Goal: Task Accomplishment & Management: Use online tool/utility

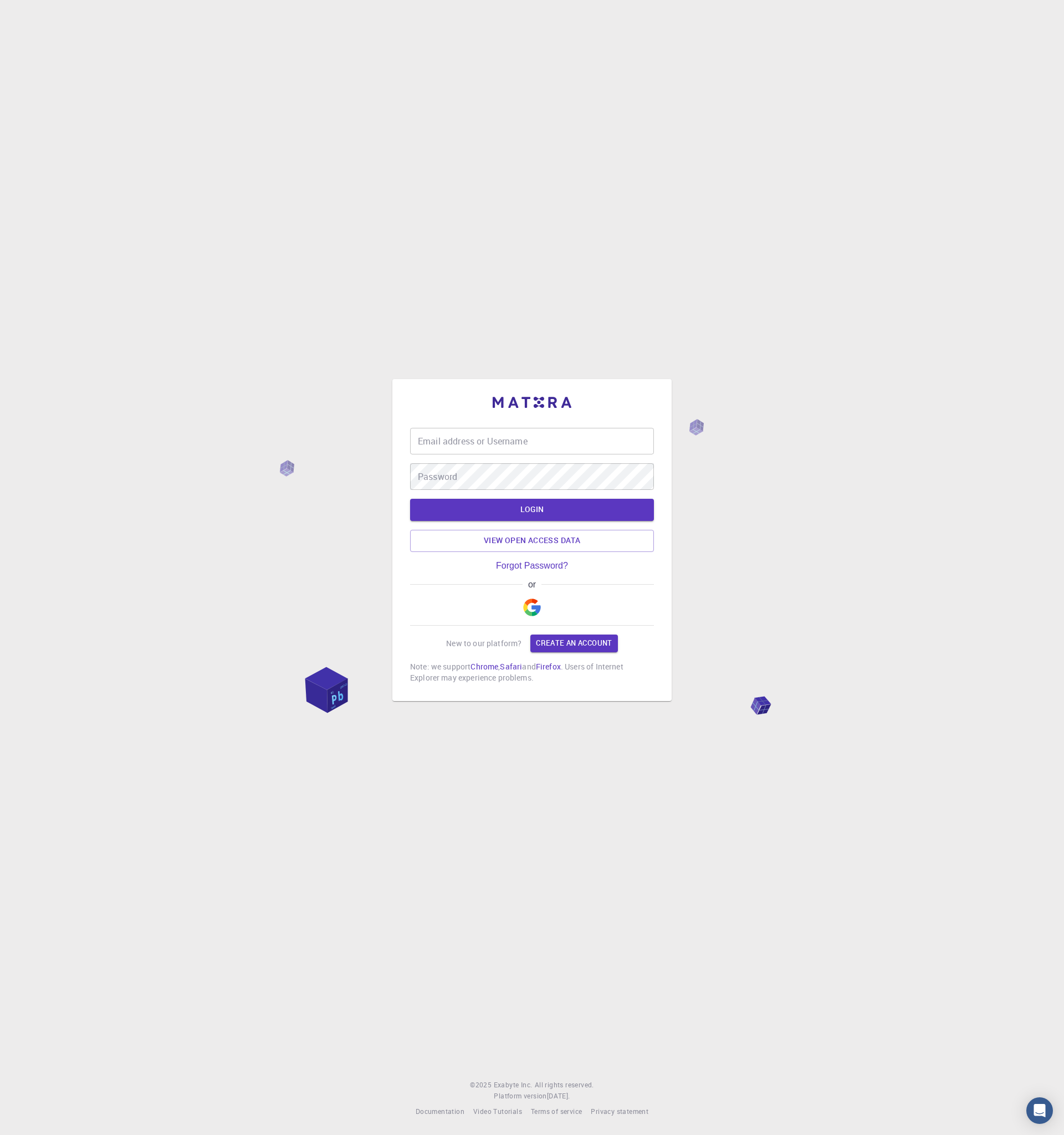
click at [492, 438] on input "Email address or Username" at bounding box center [532, 440] width 244 height 27
type input "timur"
click at [410, 499] on button "LOGIN" at bounding box center [532, 510] width 244 height 22
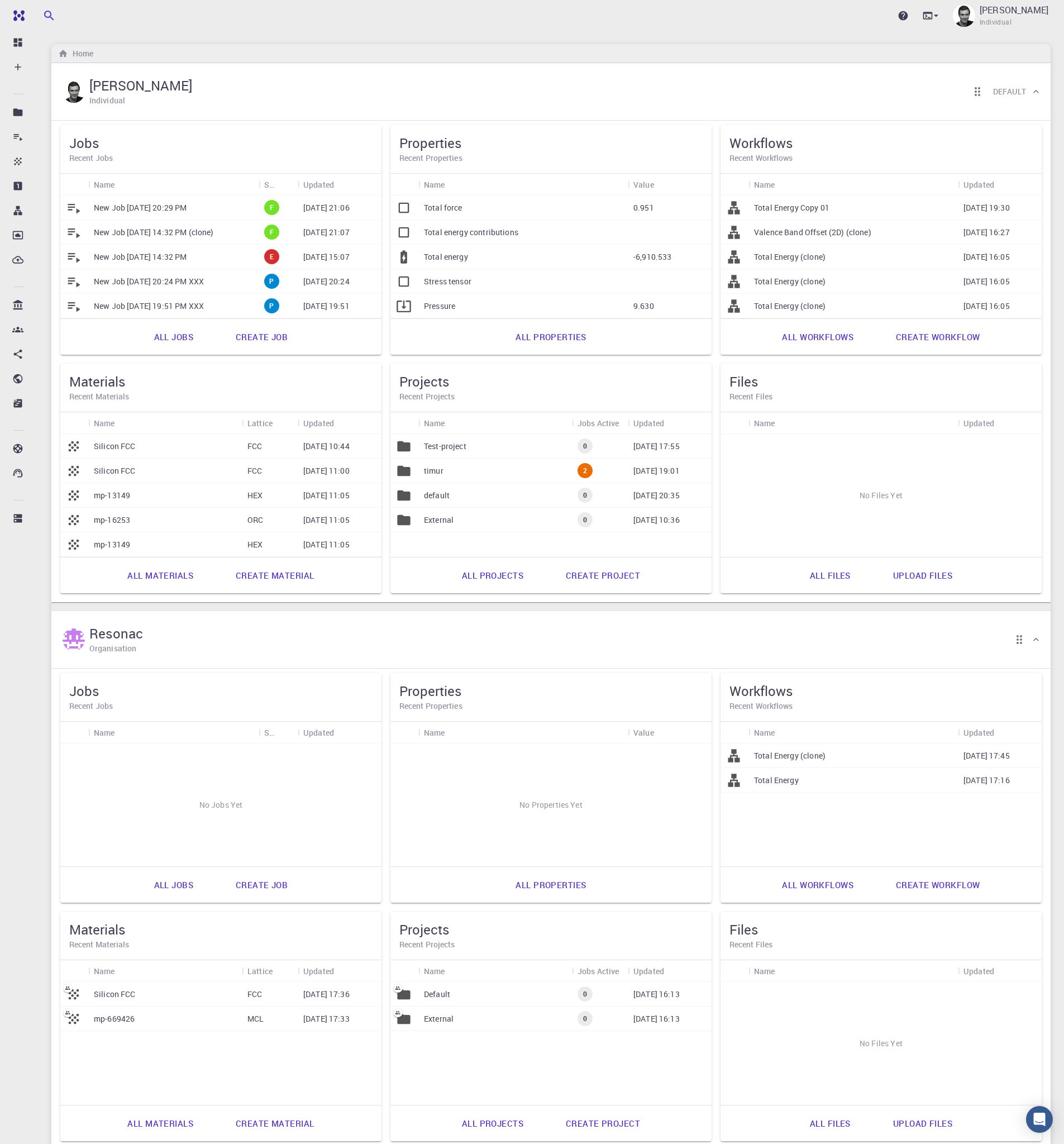
click at [660, 49] on div "Home" at bounding box center [551, 54] width 999 height 19
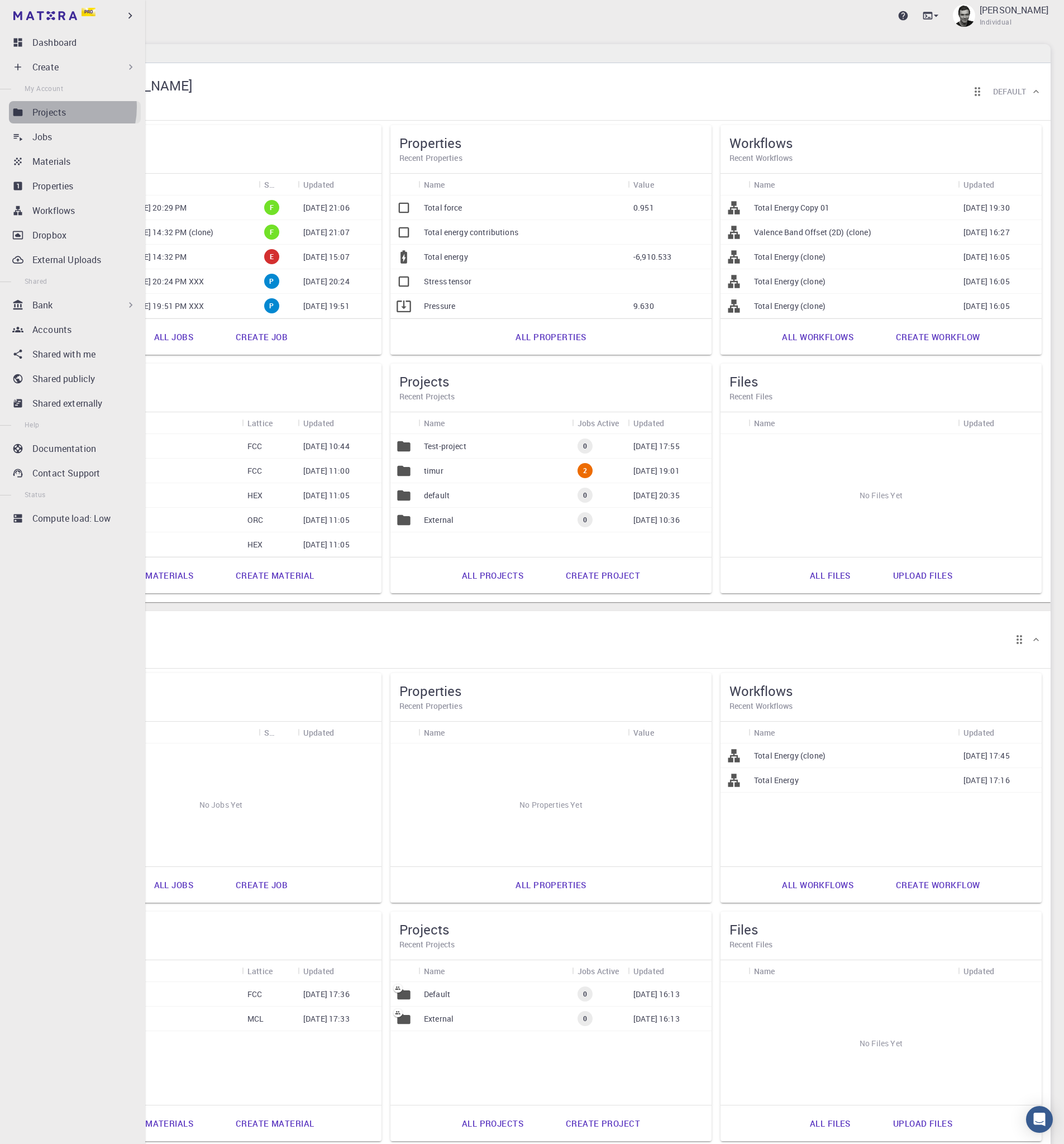
click at [53, 107] on p "Projects" at bounding box center [49, 112] width 33 height 14
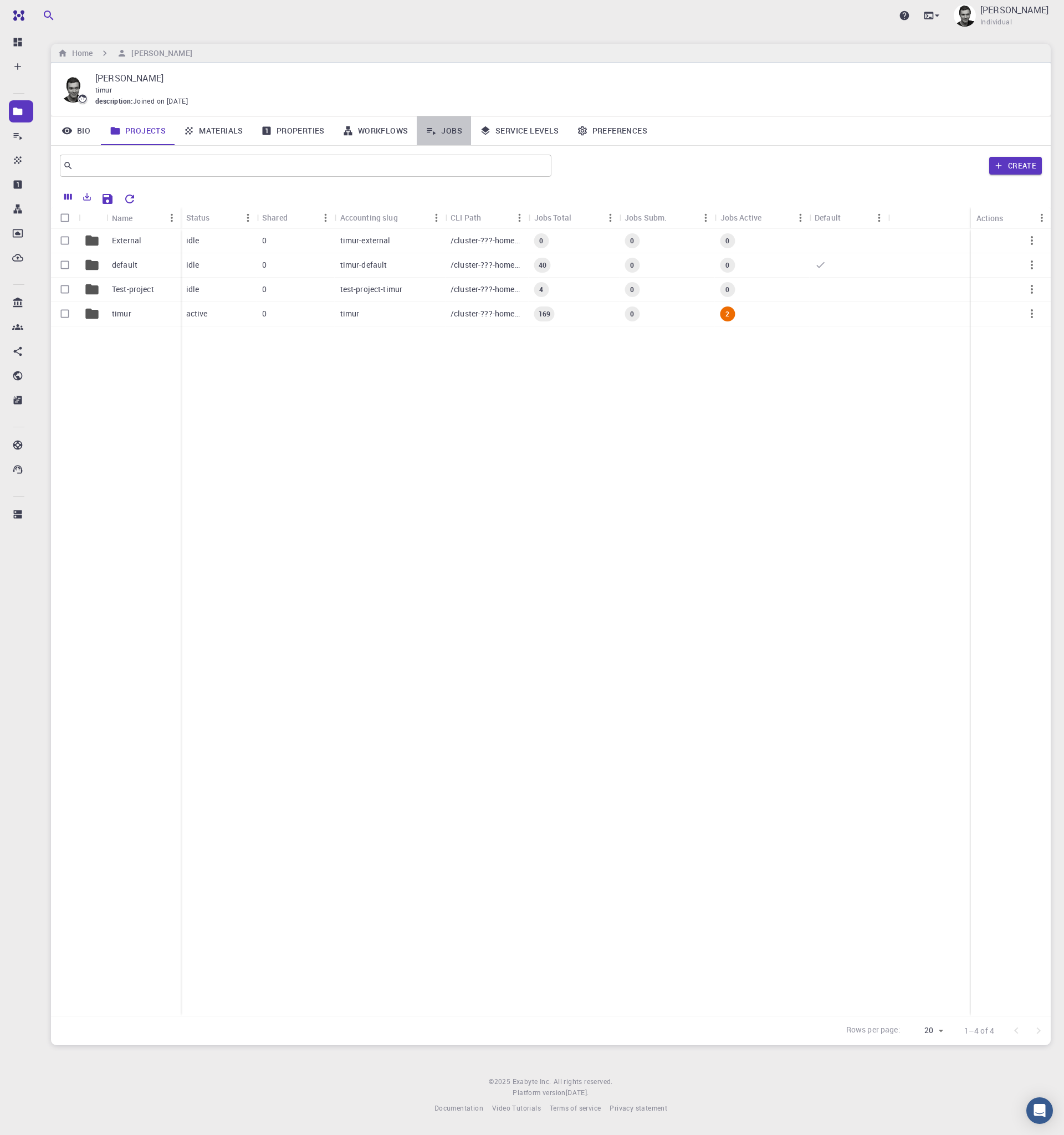
click at [448, 127] on link "Jobs" at bounding box center [443, 130] width 54 height 28
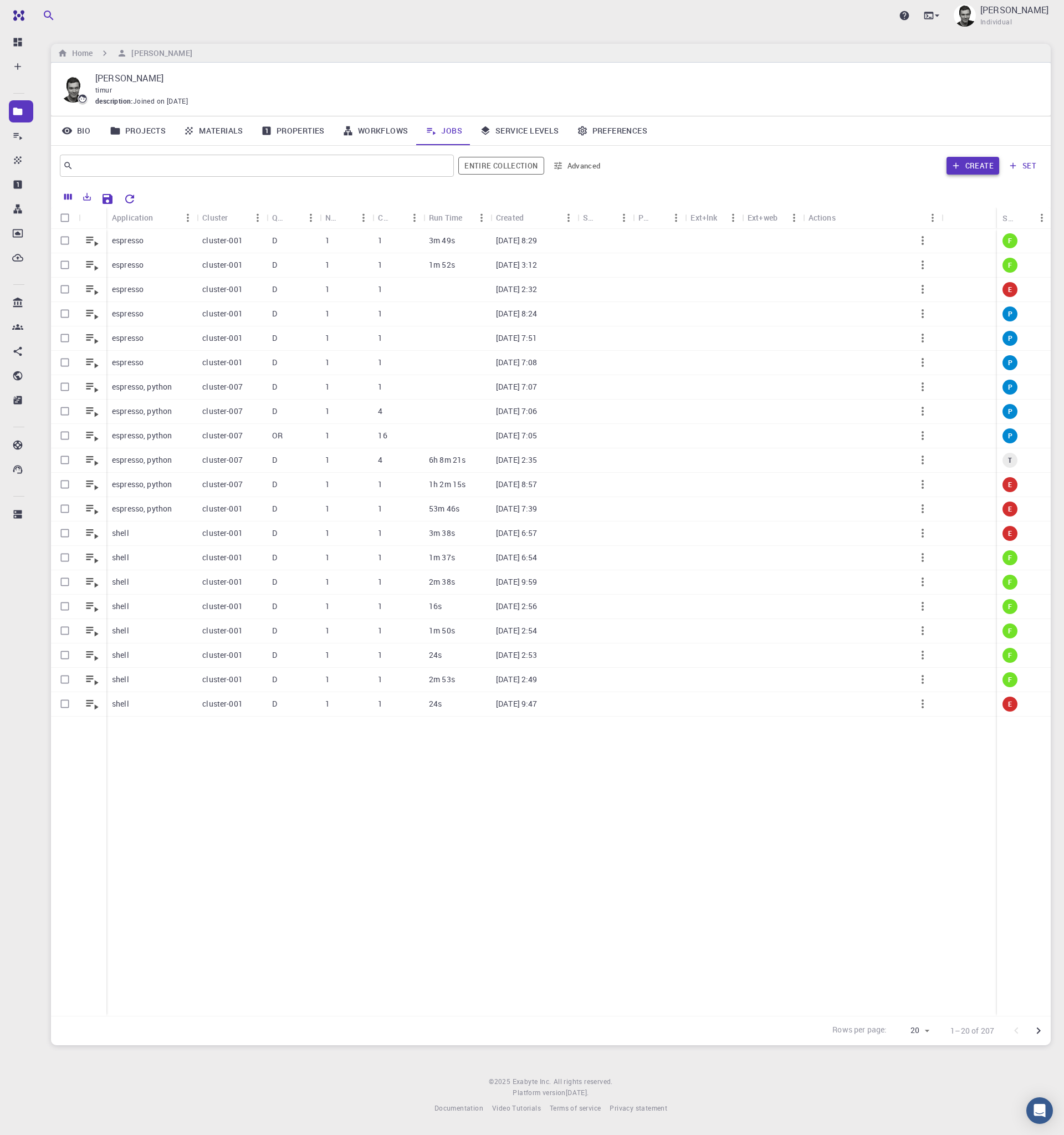
click at [965, 170] on button "Create" at bounding box center [972, 165] width 52 height 17
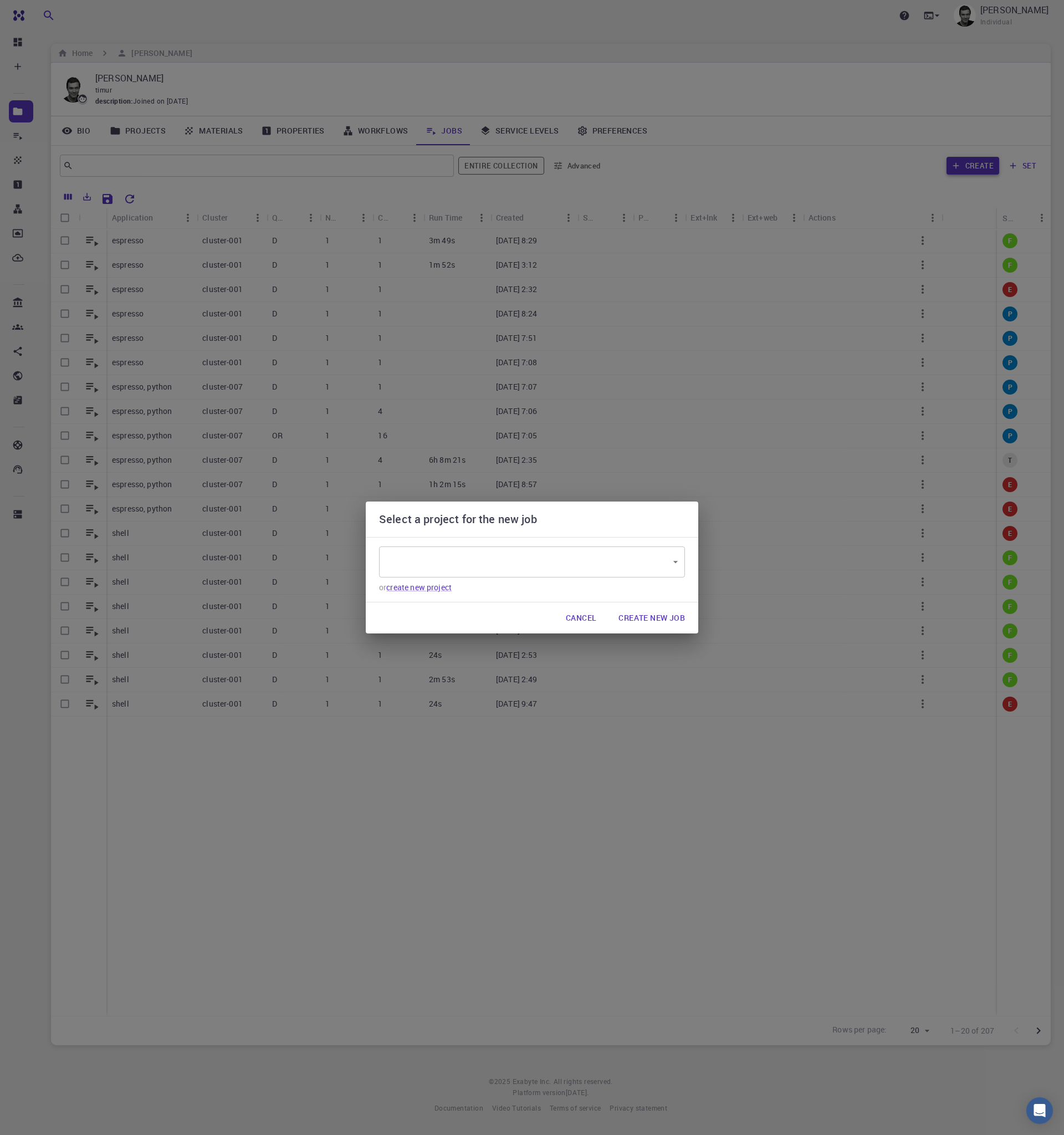
type input "aycabSBHSaaa4zyEn"
click at [580, 618] on button "Cancel" at bounding box center [581, 618] width 49 height 22
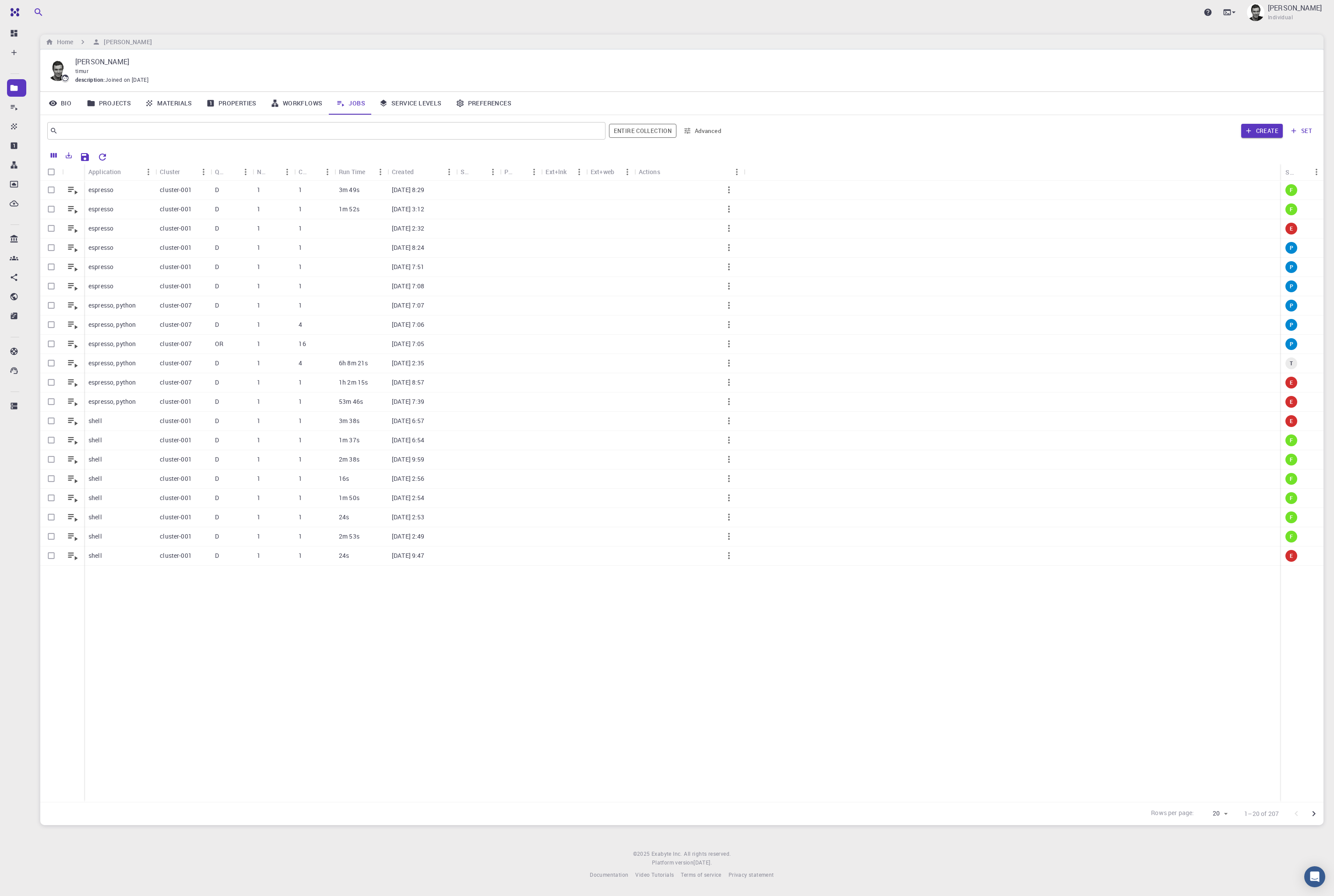
click at [116, 102] on link "Projects" at bounding box center [109, 103] width 58 height 22
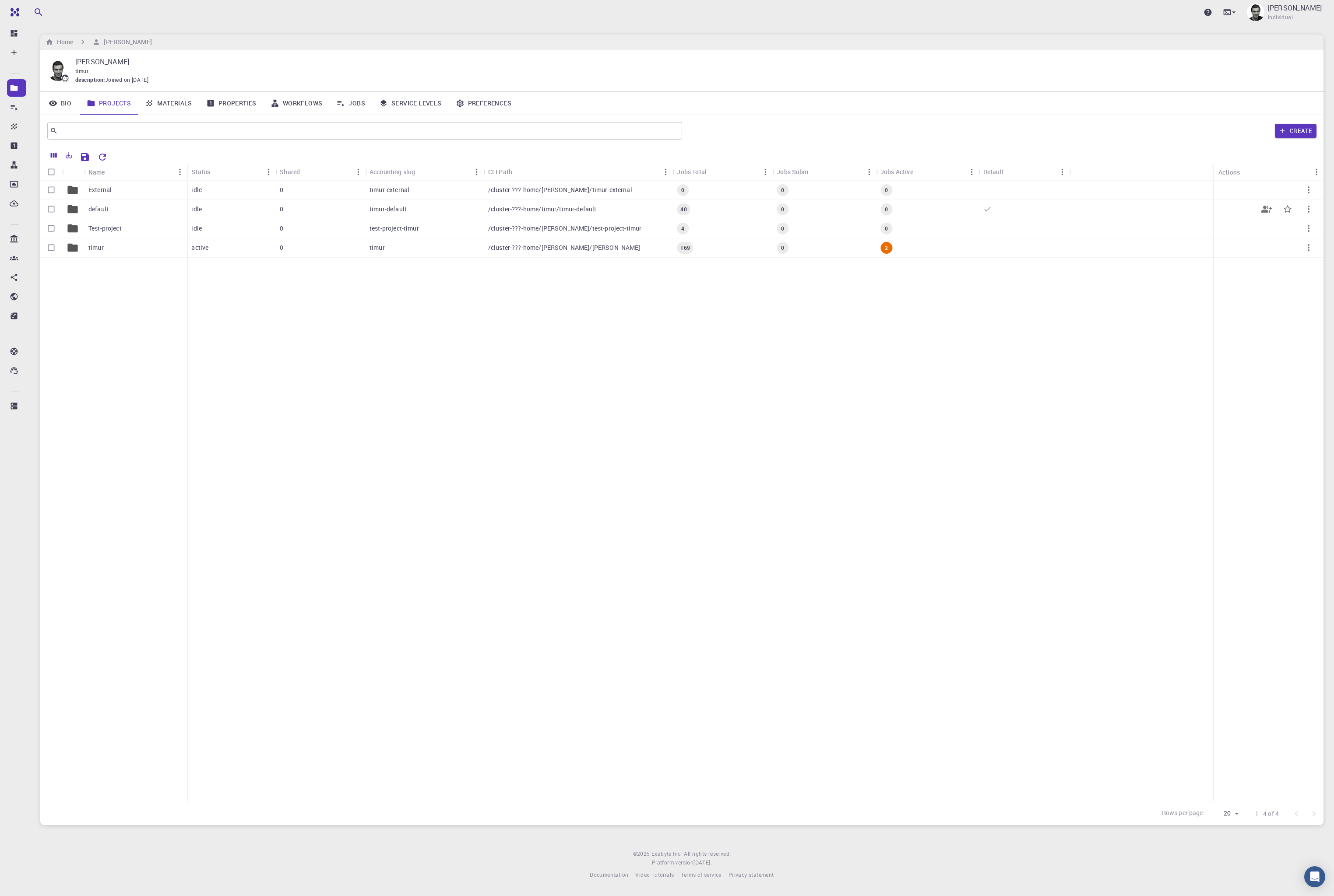
click at [127, 210] on div "default" at bounding box center [136, 209] width 103 height 20
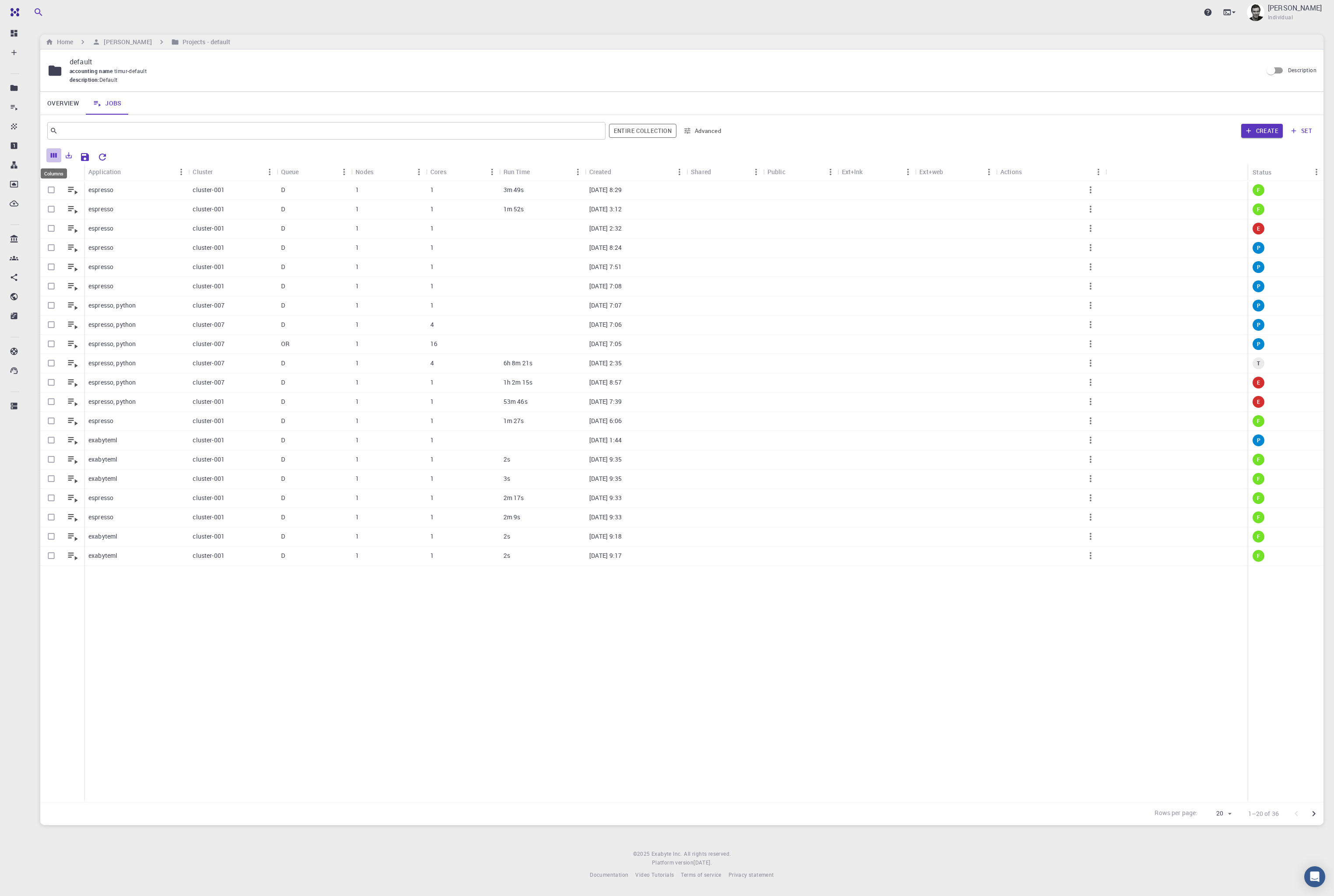
click at [56, 154] on icon "Columns" at bounding box center [54, 155] width 6 height 5
click at [48, 254] on span at bounding box center [51, 252] width 12 height 4
click at [48, 253] on span at bounding box center [51, 252] width 12 height 4
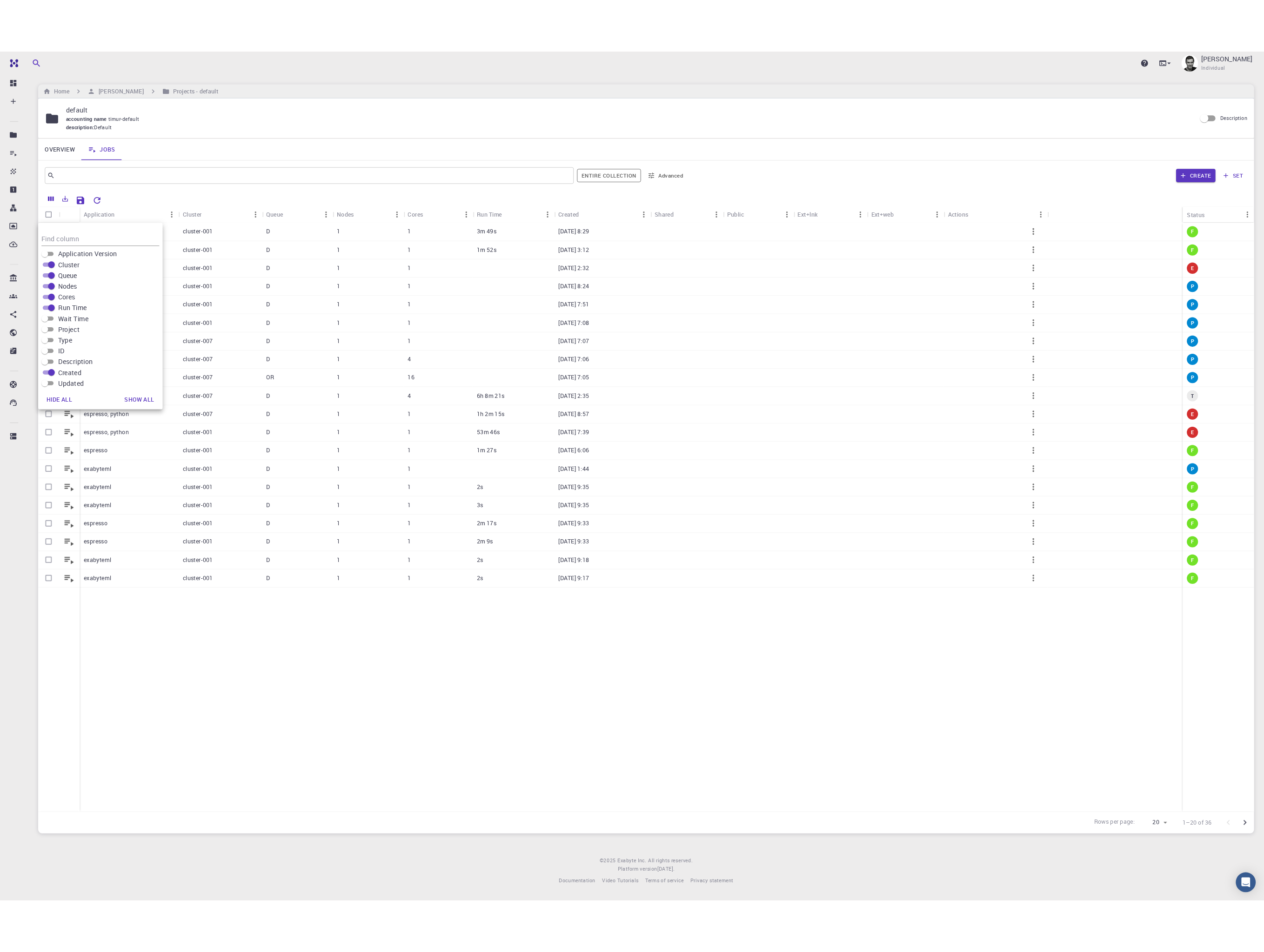
scroll to position [57, 0]
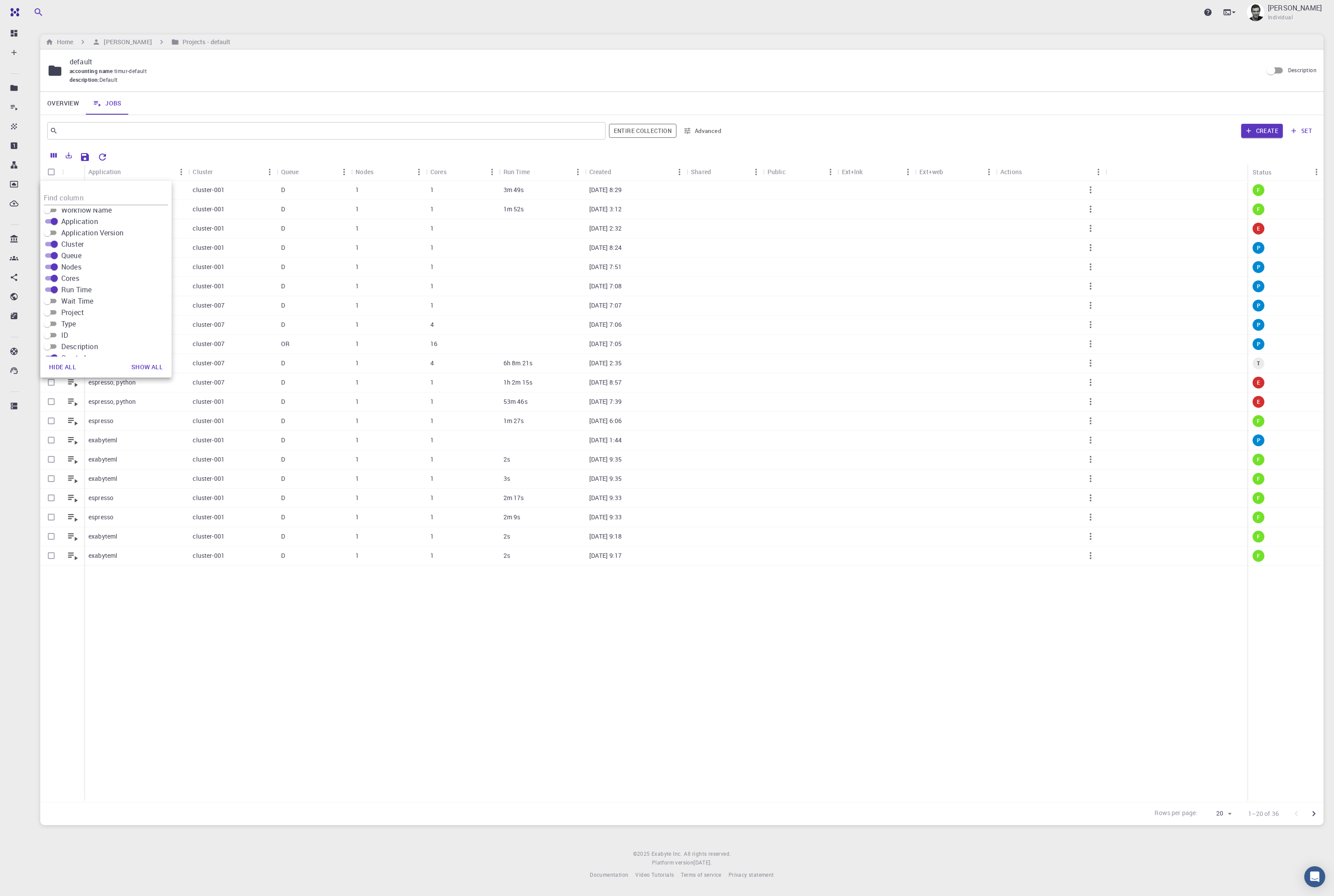
click at [48, 300] on input "Wait Time" at bounding box center [48, 301] width 32 height 11
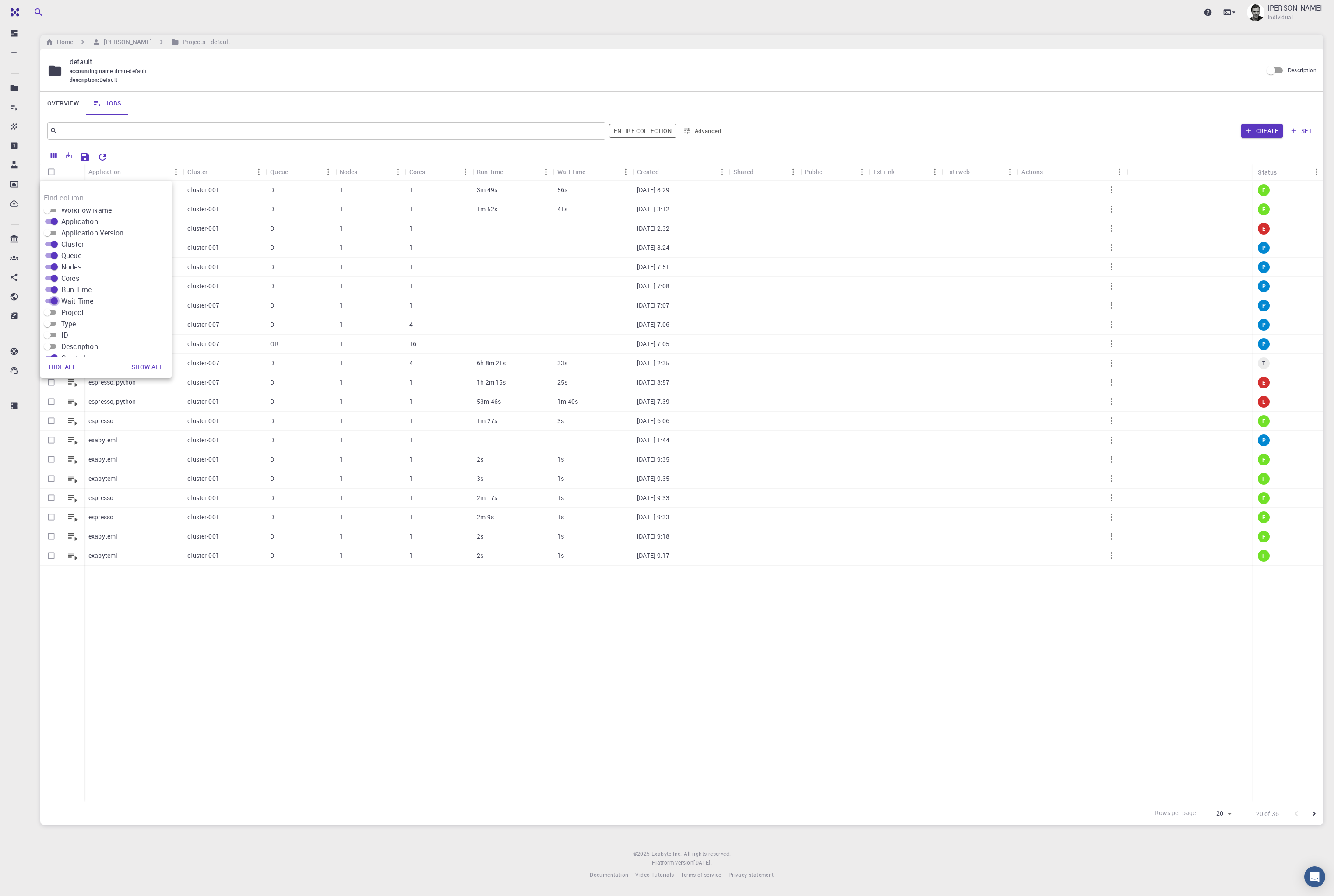
click at [48, 300] on input "Wait Time" at bounding box center [54, 301] width 32 height 11
checkbox input "false"
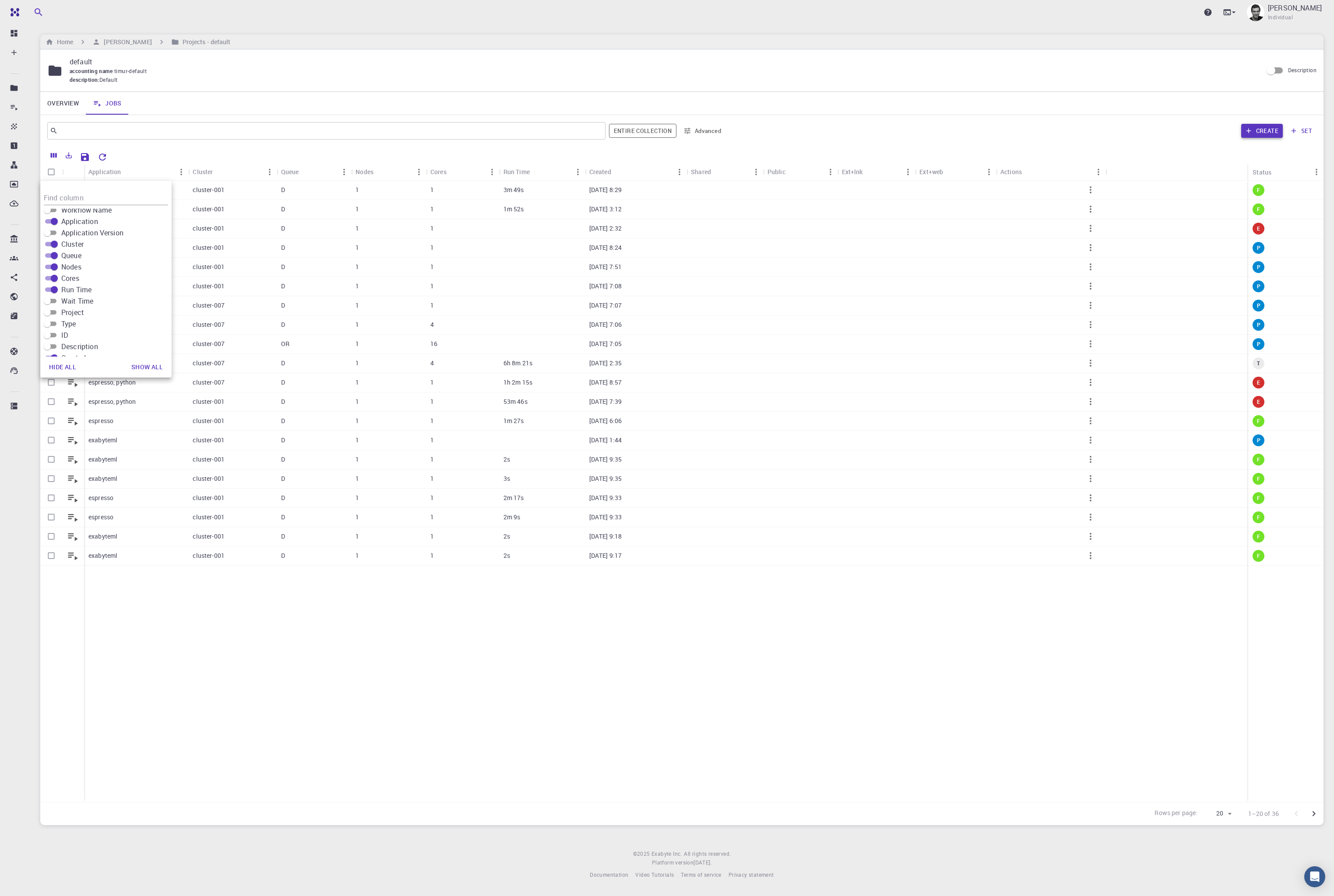
click at [841, 127] on button "Create" at bounding box center [1262, 130] width 41 height 14
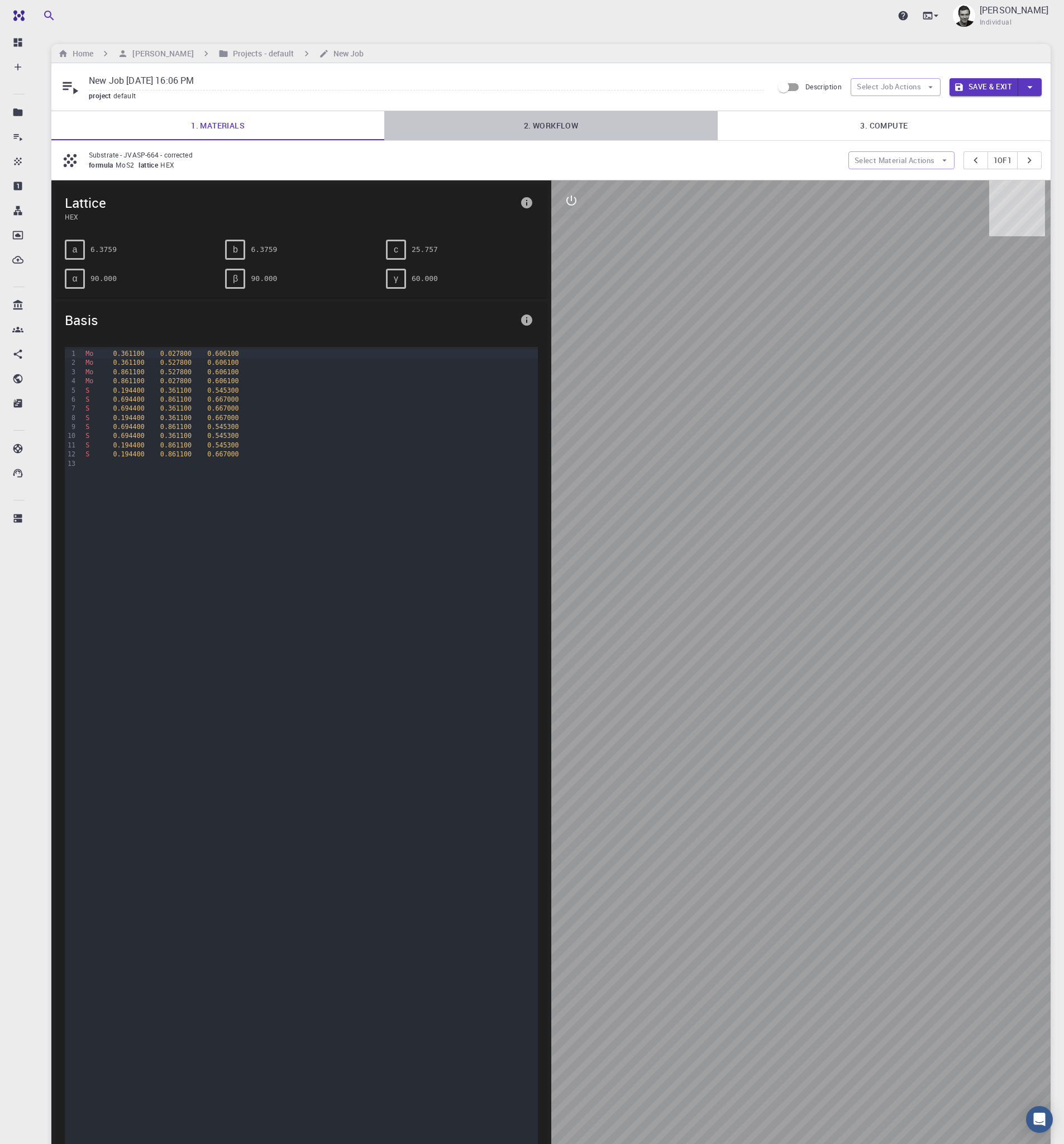
click at [519, 118] on link "2. Workflow" at bounding box center [551, 125] width 333 height 29
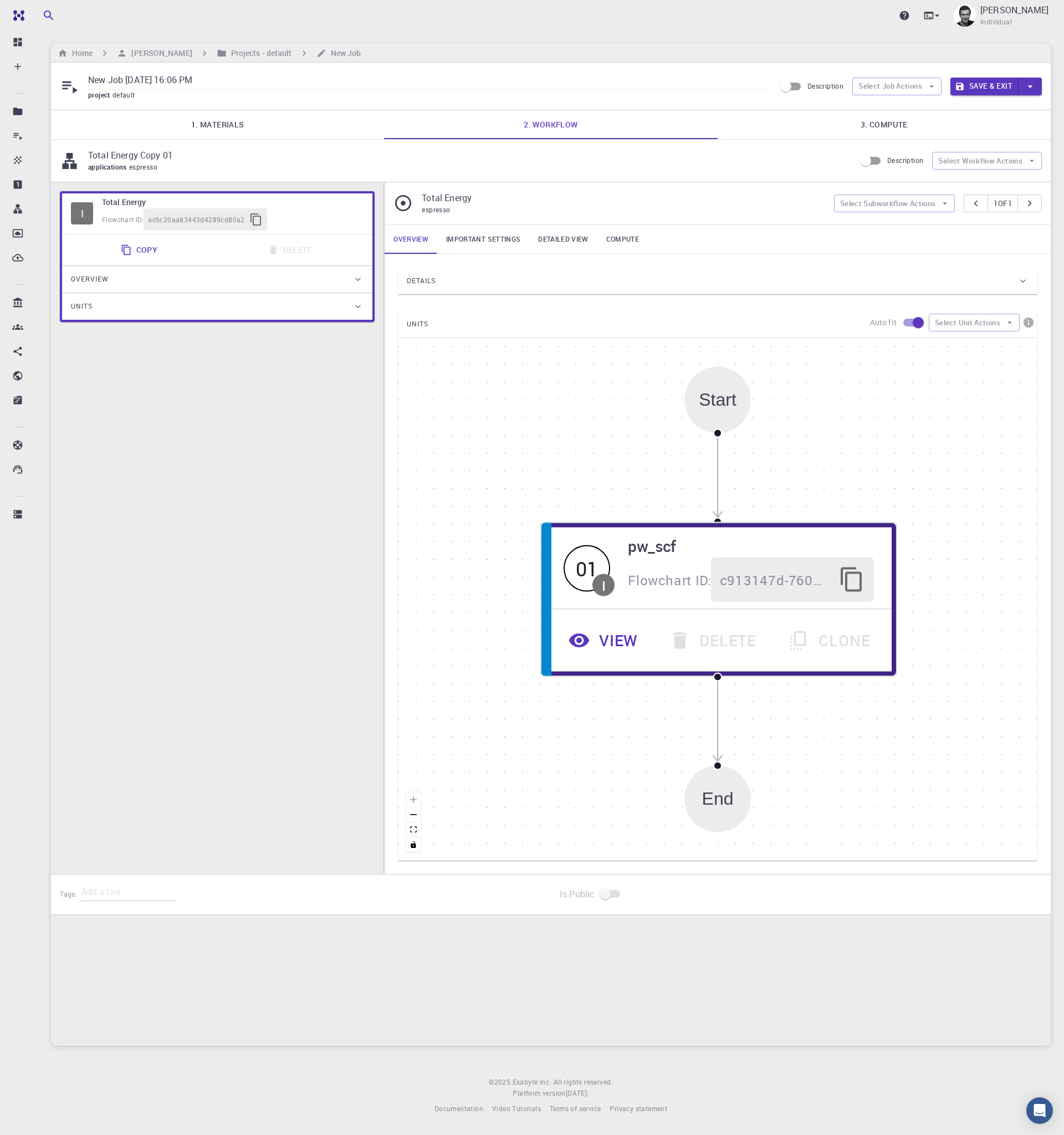
click at [839, 132] on link "3. Compute" at bounding box center [883, 124] width 333 height 28
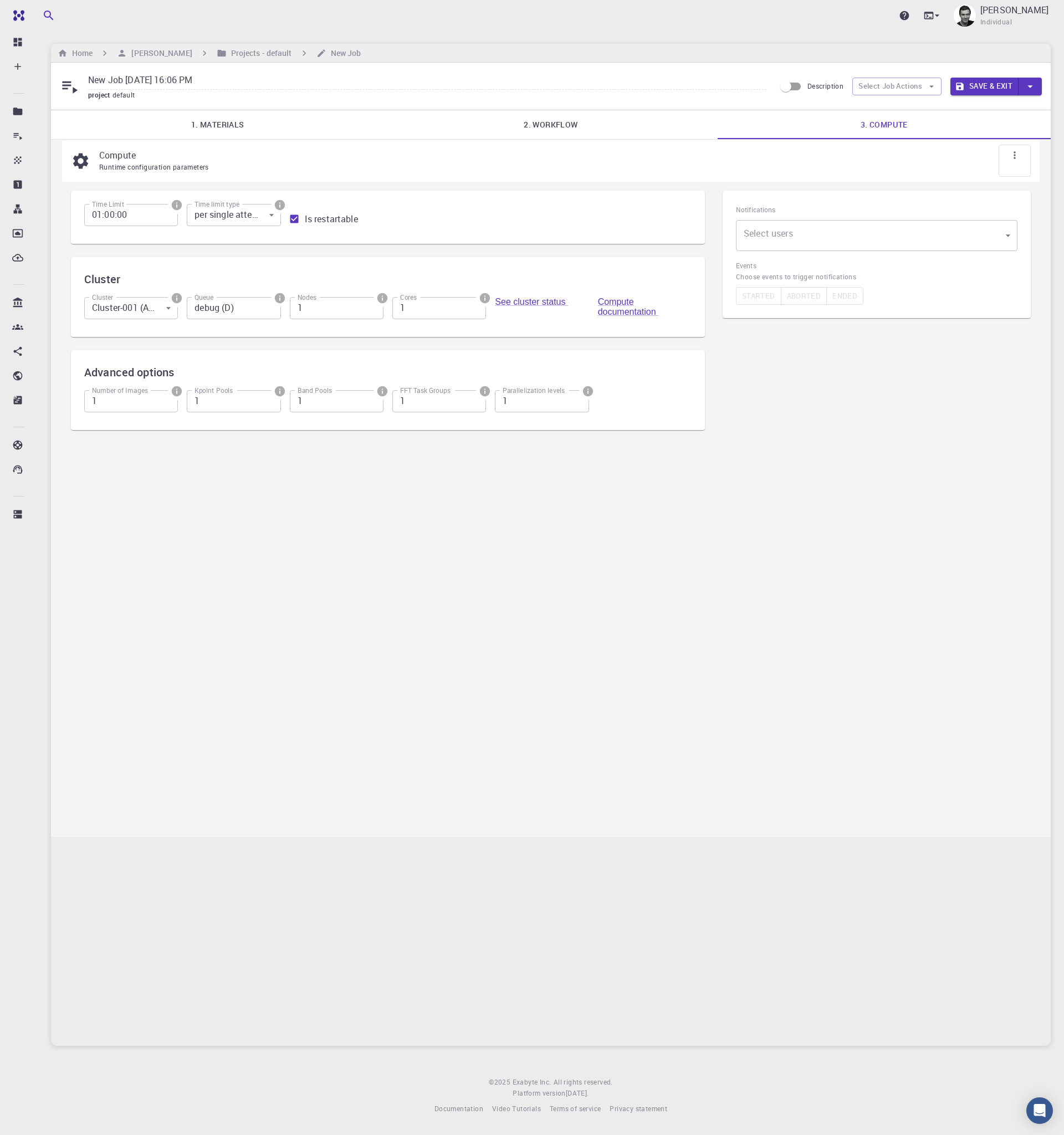
click at [159, 308] on body "Pro Dashboard Create New Job New Material Create Material Upload File Import fr…" at bounding box center [532, 567] width 1064 height 1135
click at [274, 555] on div at bounding box center [532, 567] width 1064 height 1135
click at [1051, 13] on div "Upgrade [PERSON_NAME] Individual" at bounding box center [550, 15] width 1026 height 28
click at [1030, 13] on p "[PERSON_NAME]" at bounding box center [1014, 10] width 68 height 14
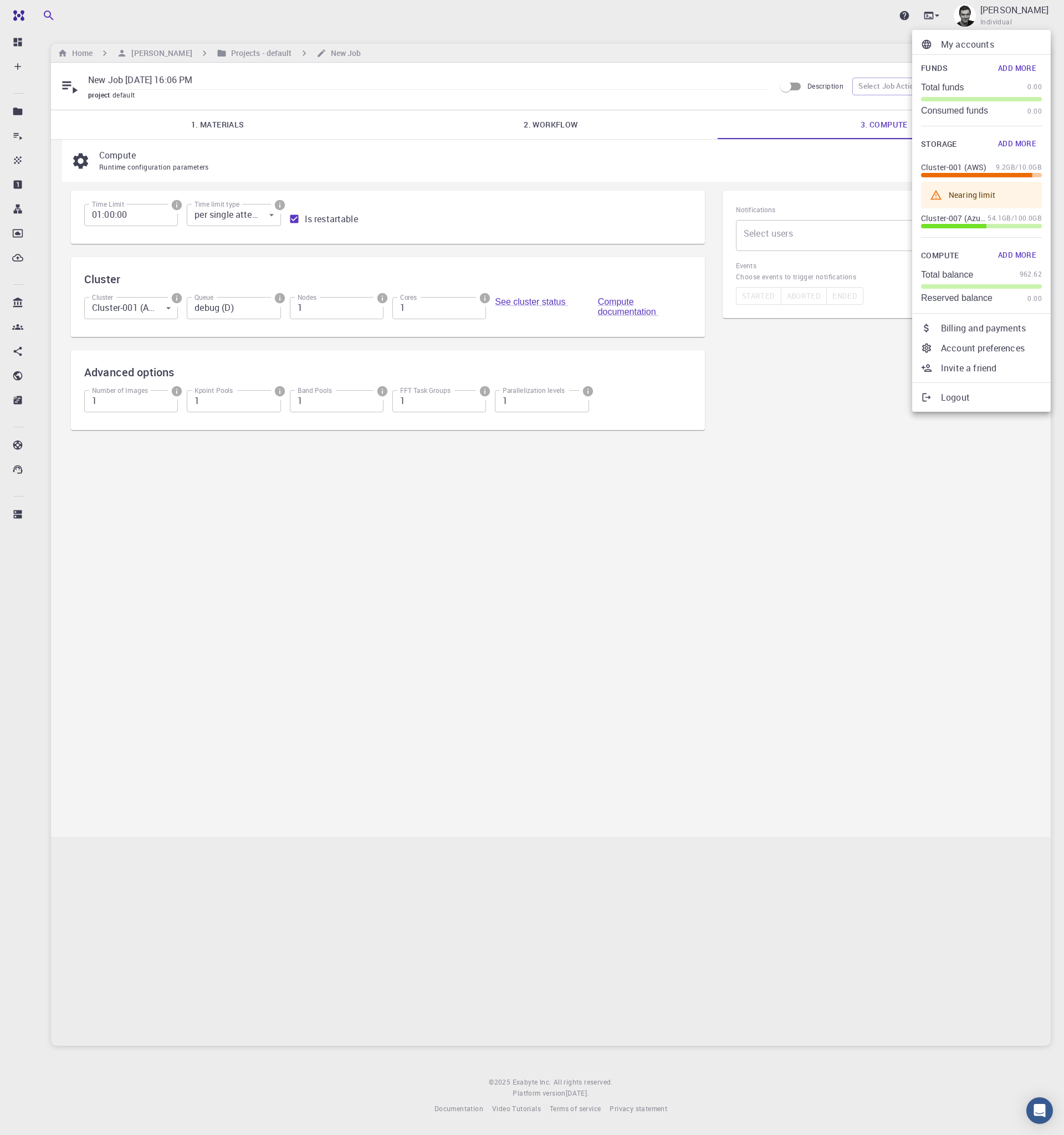
click at [251, 50] on div at bounding box center [532, 567] width 1064 height 1135
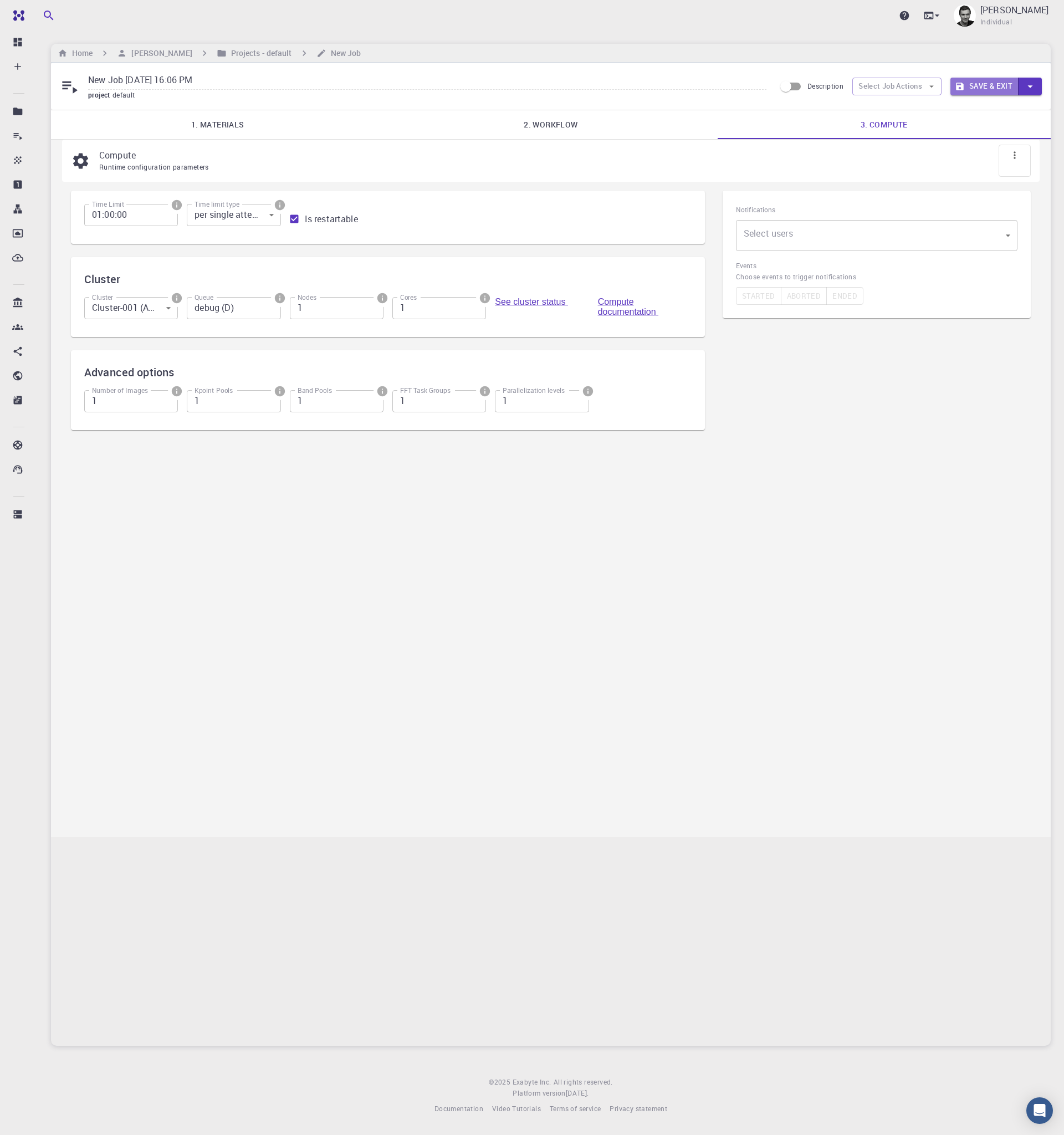
click at [972, 87] on button "Save & Exit" at bounding box center [984, 86] width 68 height 17
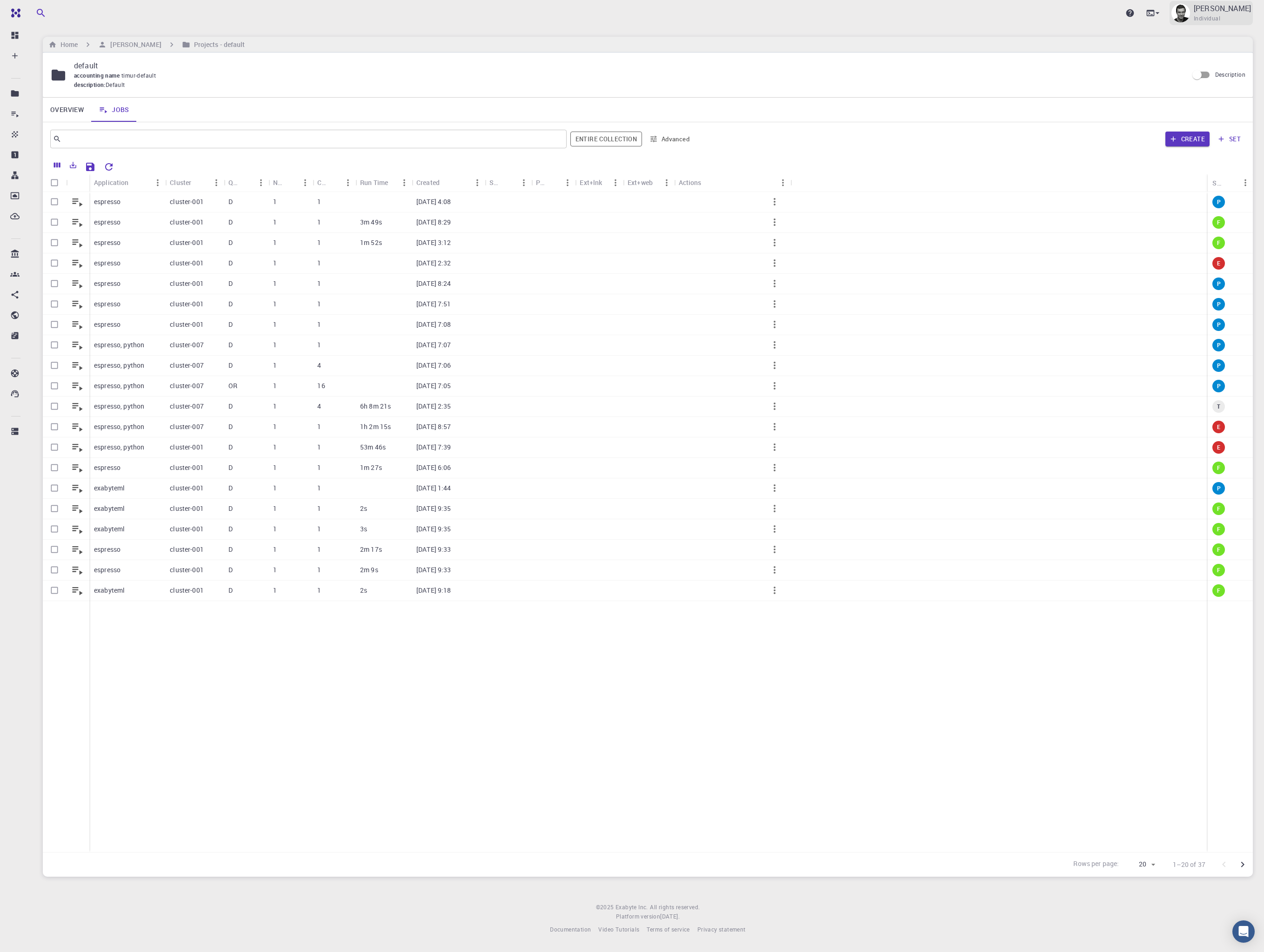
click at [893, 12] on p "[PERSON_NAME]" at bounding box center [1222, 8] width 57 height 12
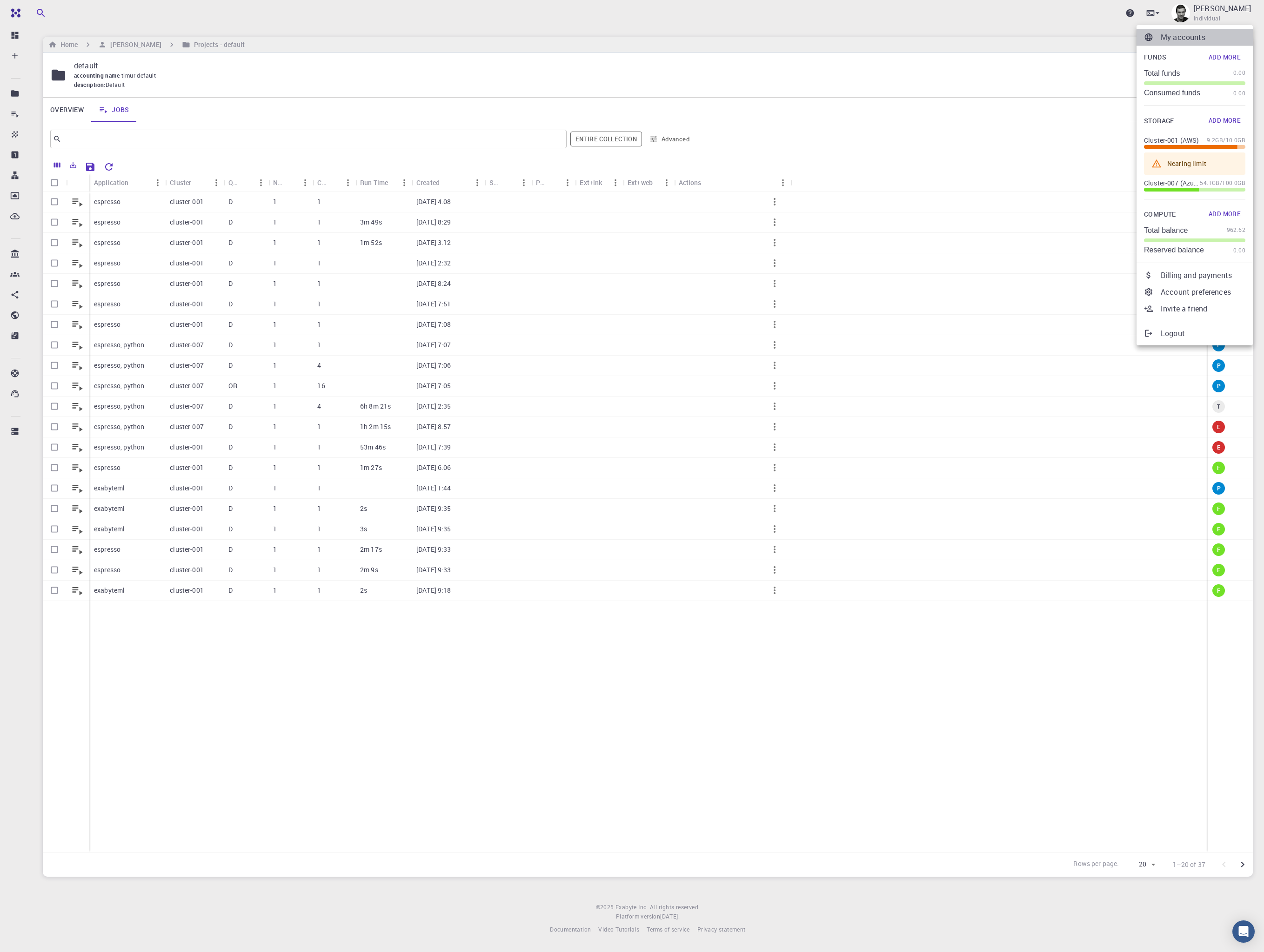
click at [893, 34] on p "My accounts" at bounding box center [1203, 37] width 85 height 12
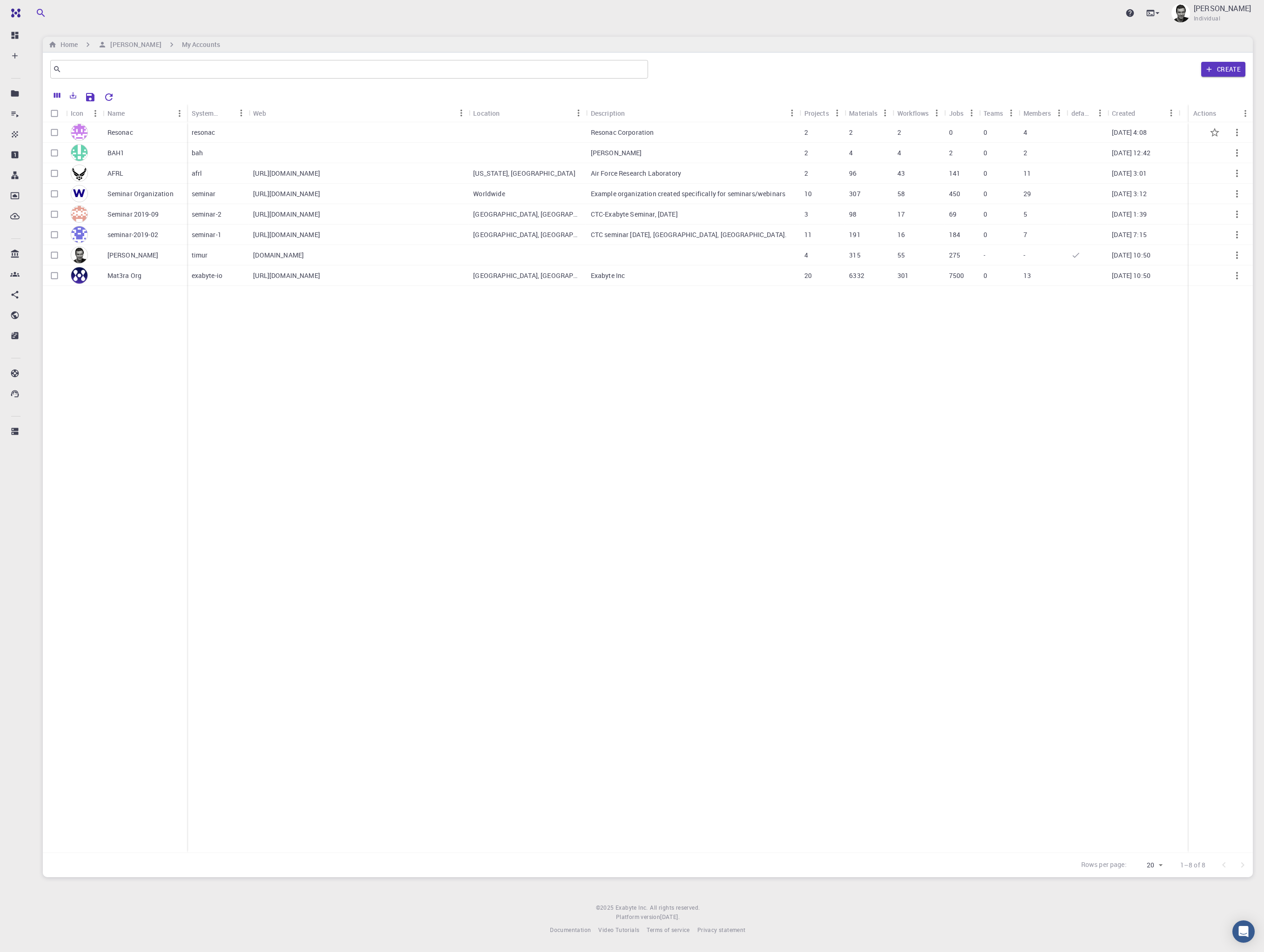
click at [162, 132] on div "Resonac" at bounding box center [145, 132] width 84 height 21
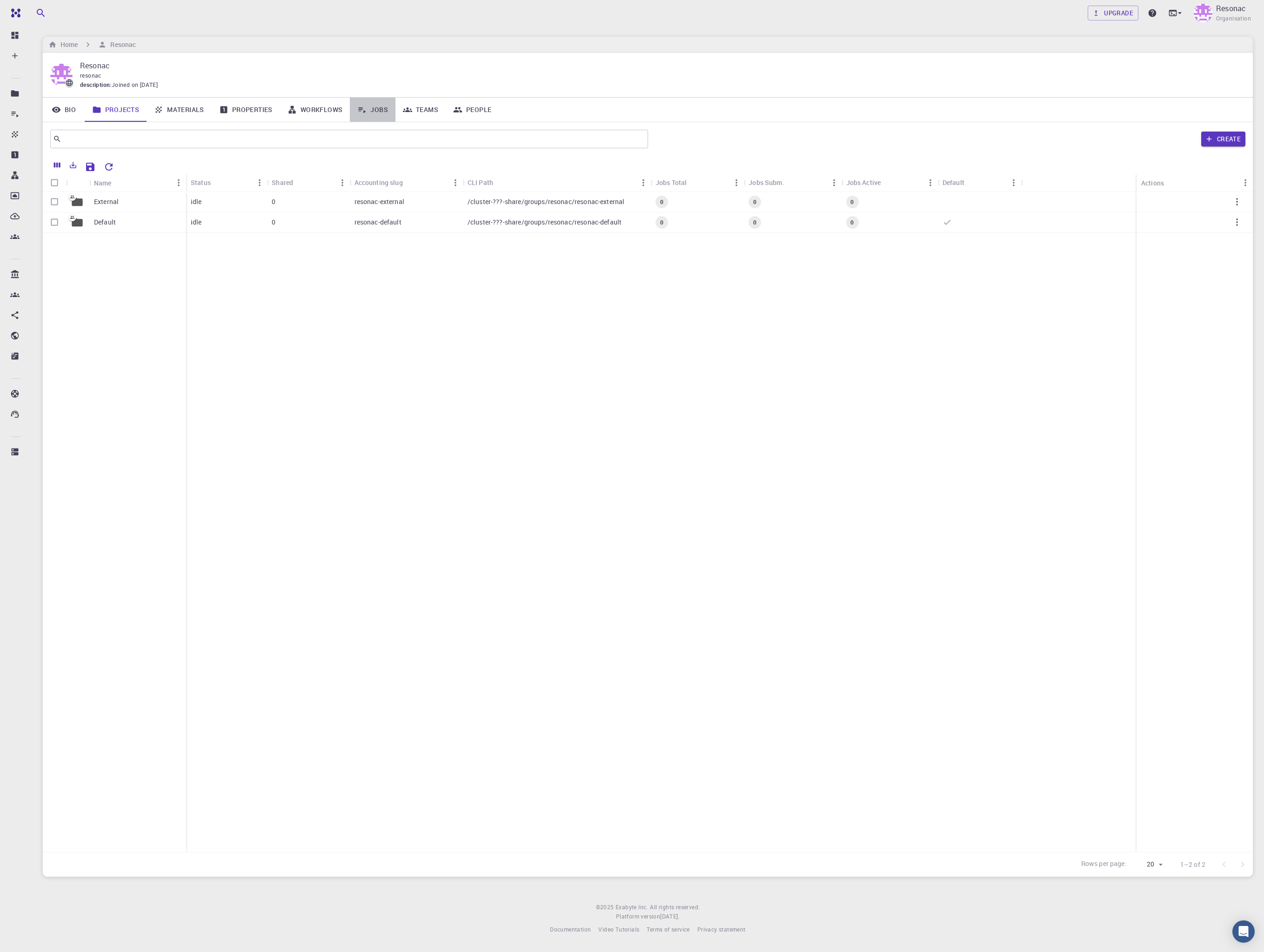
click at [379, 106] on link "Jobs" at bounding box center [372, 109] width 45 height 24
click at [893, 138] on button "Create" at bounding box center [1187, 139] width 44 height 15
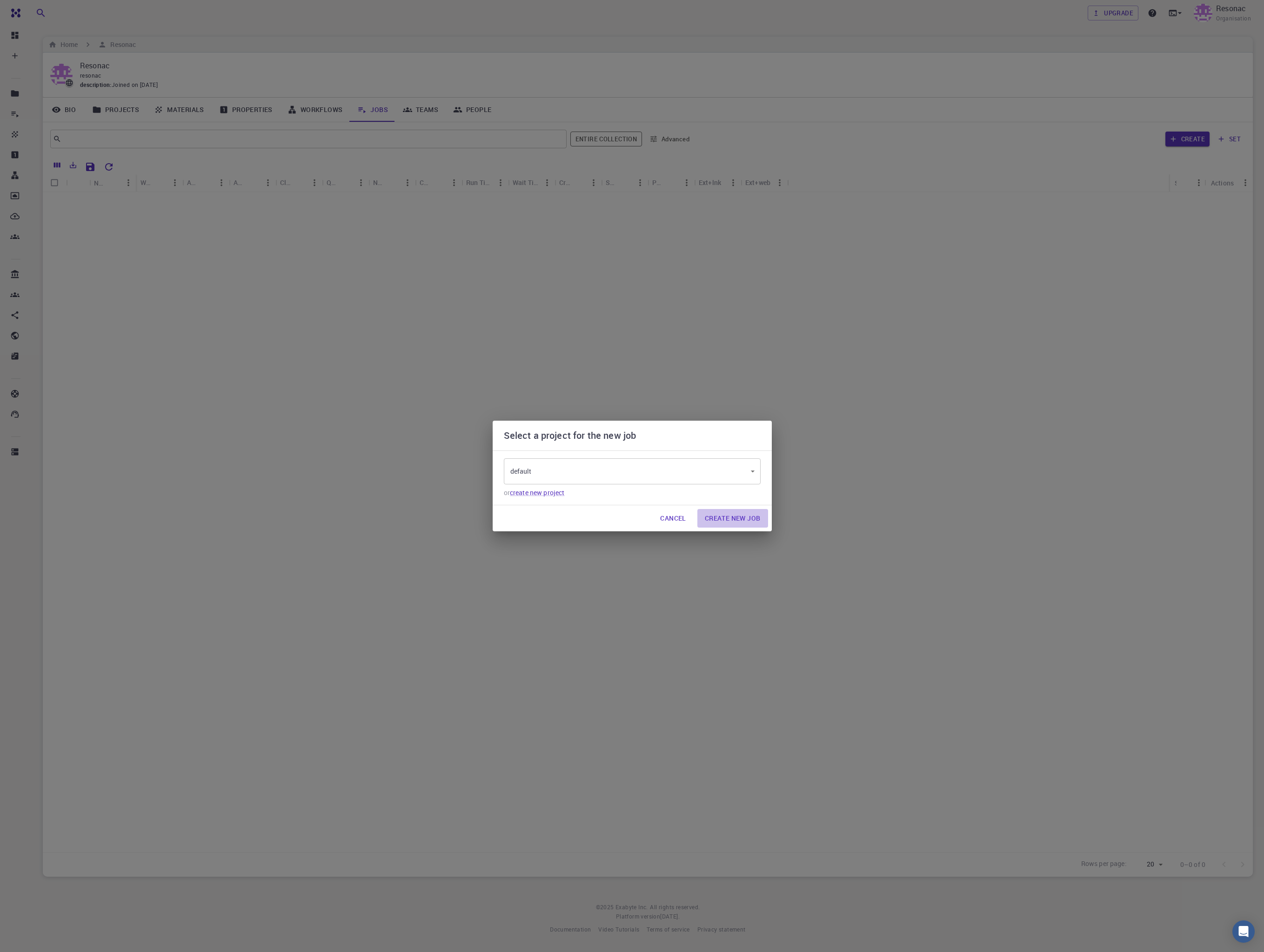
click at [739, 515] on button "Create New Job" at bounding box center [733, 519] width 71 height 18
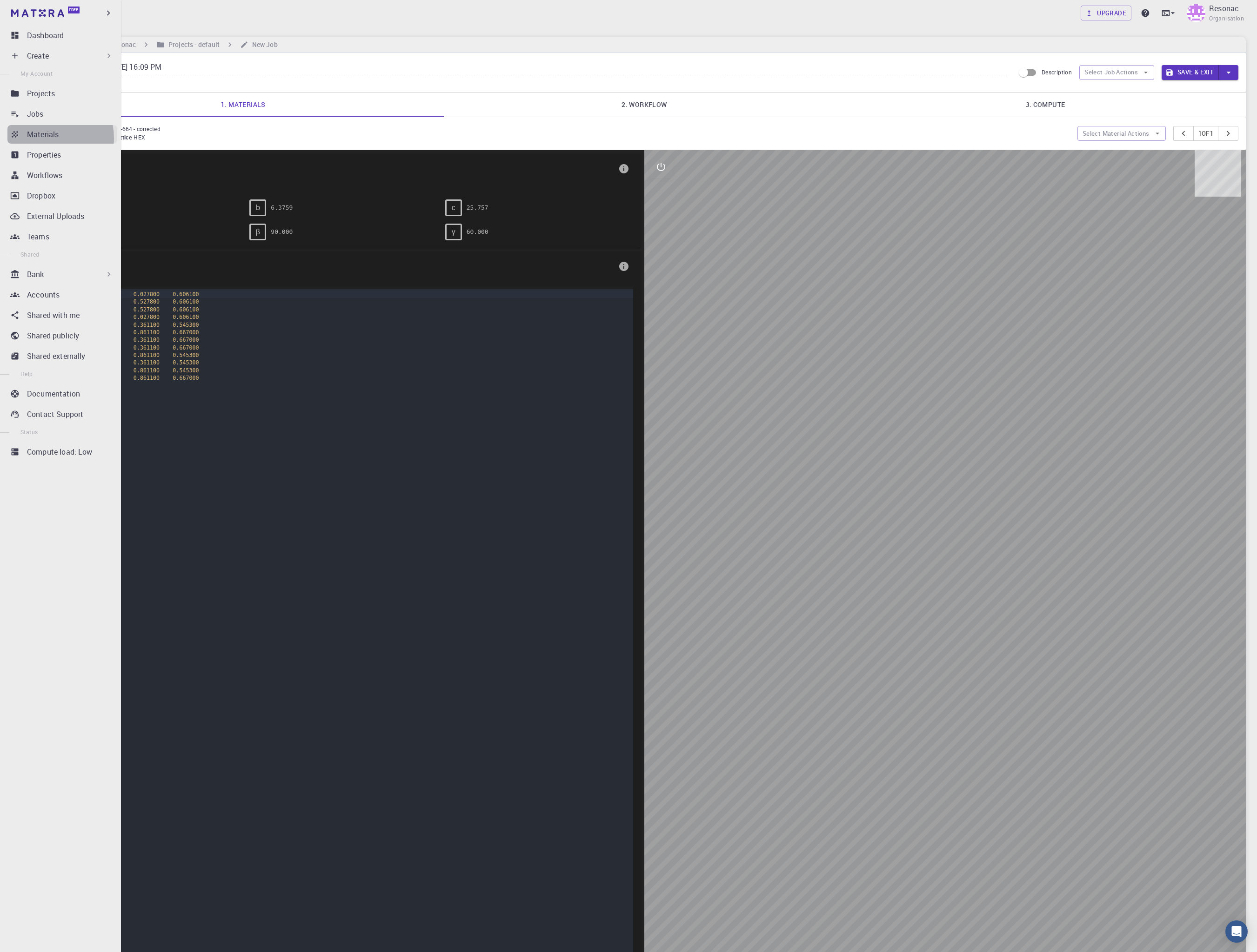
click at [48, 138] on p "Materials" at bounding box center [42, 134] width 32 height 12
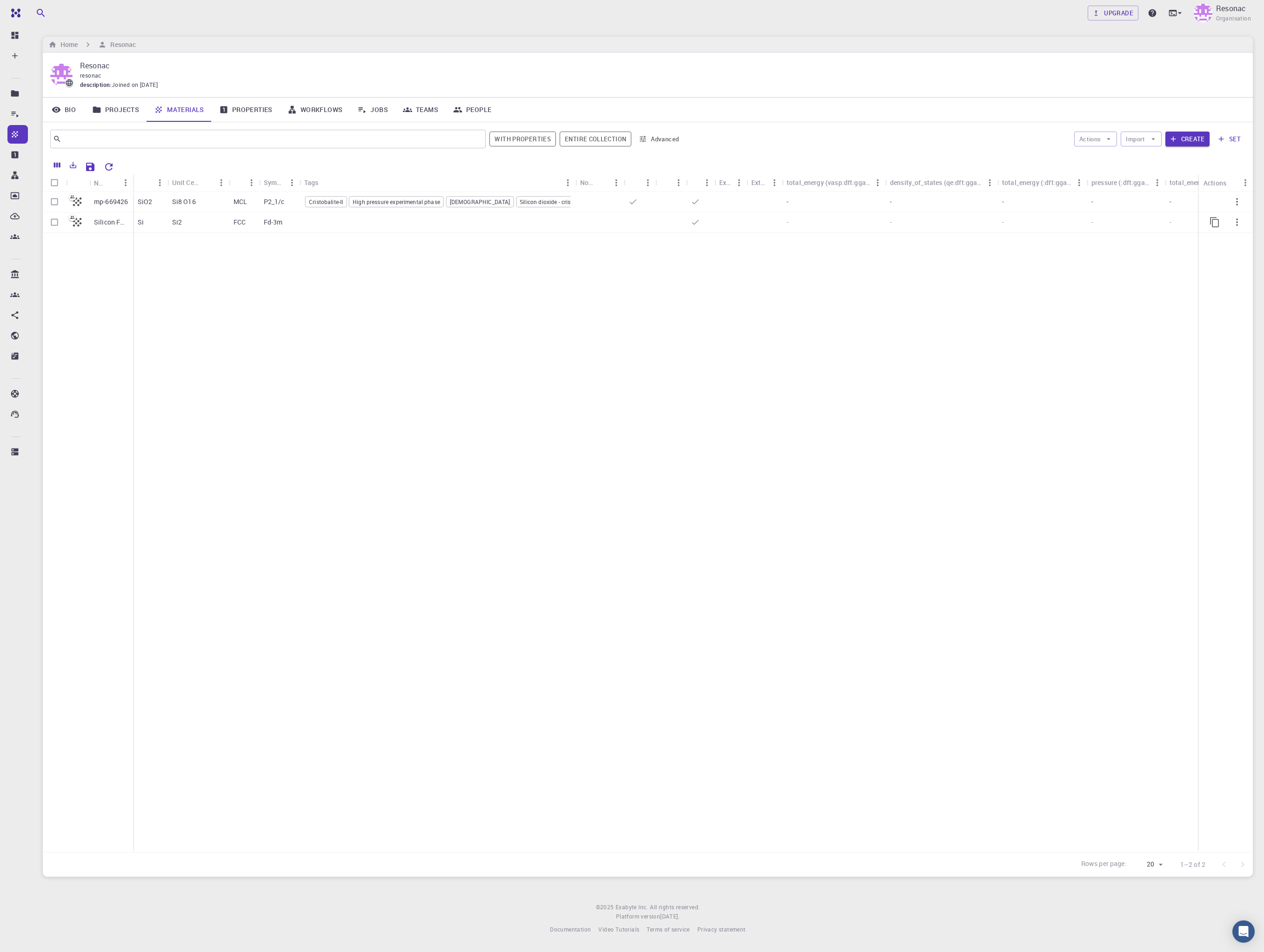
click at [893, 224] on icon "button" at bounding box center [1236, 222] width 12 height 12
click at [893, 227] on div at bounding box center [632, 476] width 1264 height 952
click at [316, 106] on link "Workflows" at bounding box center [315, 109] width 70 height 24
click at [893, 204] on button "button" at bounding box center [1236, 202] width 22 height 22
click at [771, 389] on div at bounding box center [632, 476] width 1264 height 952
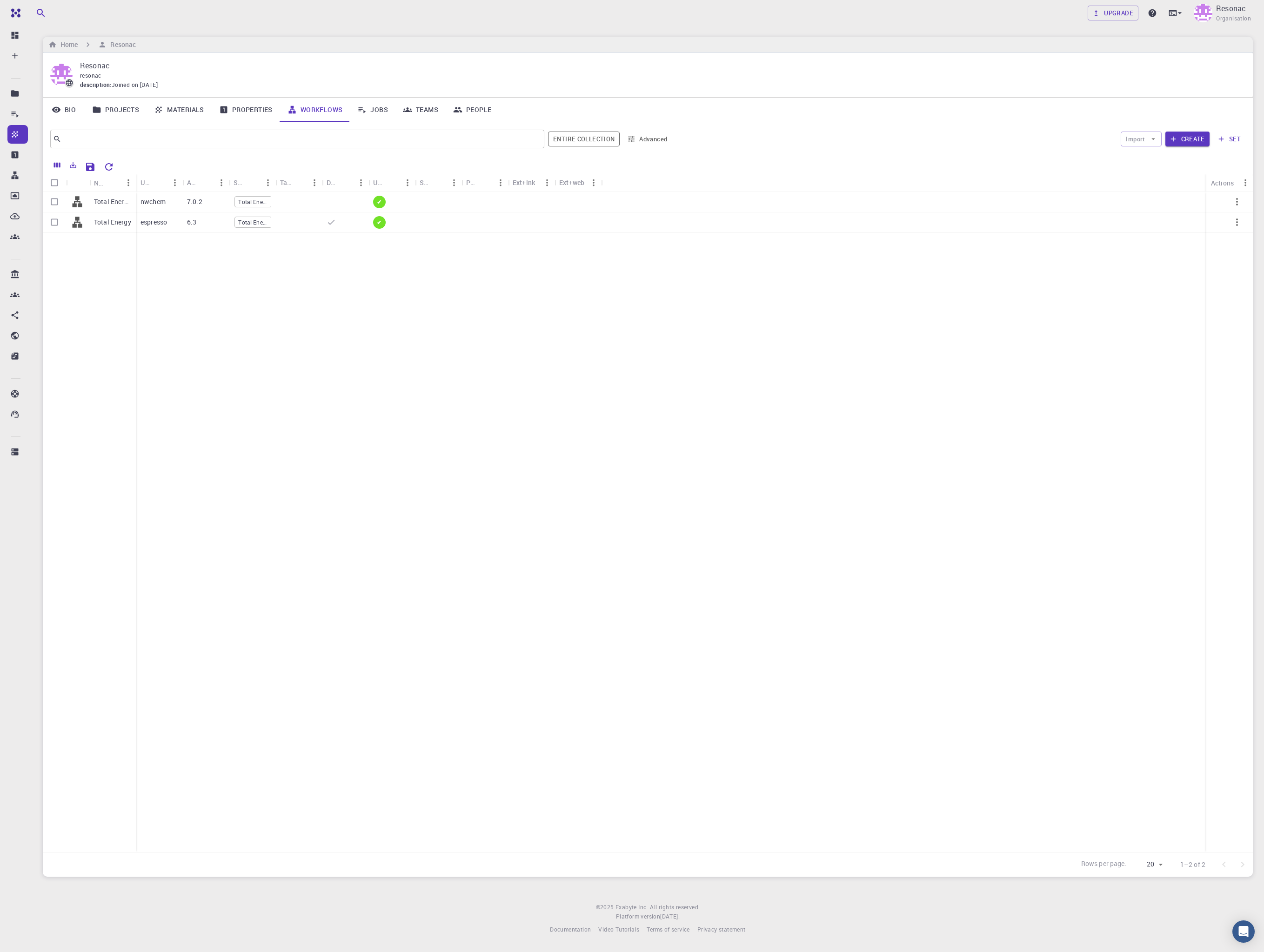
click at [190, 110] on link "Materials" at bounding box center [179, 109] width 65 height 24
click at [893, 223] on icon "button" at bounding box center [1236, 222] width 2 height 8
click at [893, 339] on div at bounding box center [632, 476] width 1264 height 952
click at [114, 108] on link "Projects" at bounding box center [115, 109] width 62 height 24
click at [182, 109] on link "Materials" at bounding box center [179, 109] width 65 height 24
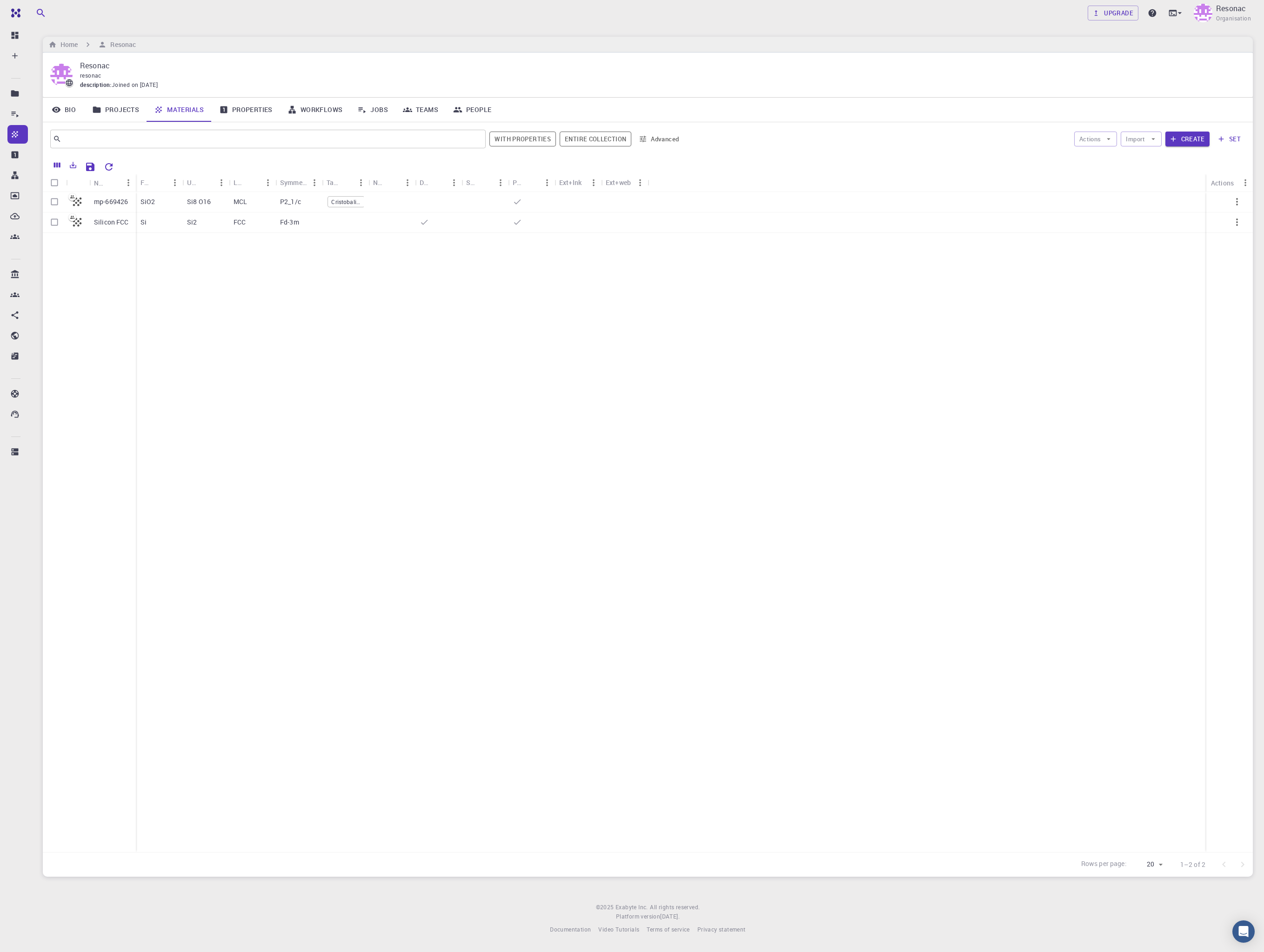
click at [320, 110] on link "Workflows" at bounding box center [315, 109] width 70 height 24
click at [372, 113] on link "Jobs" at bounding box center [372, 109] width 45 height 24
click at [893, 12] on p "Resonac" at bounding box center [1230, 8] width 30 height 12
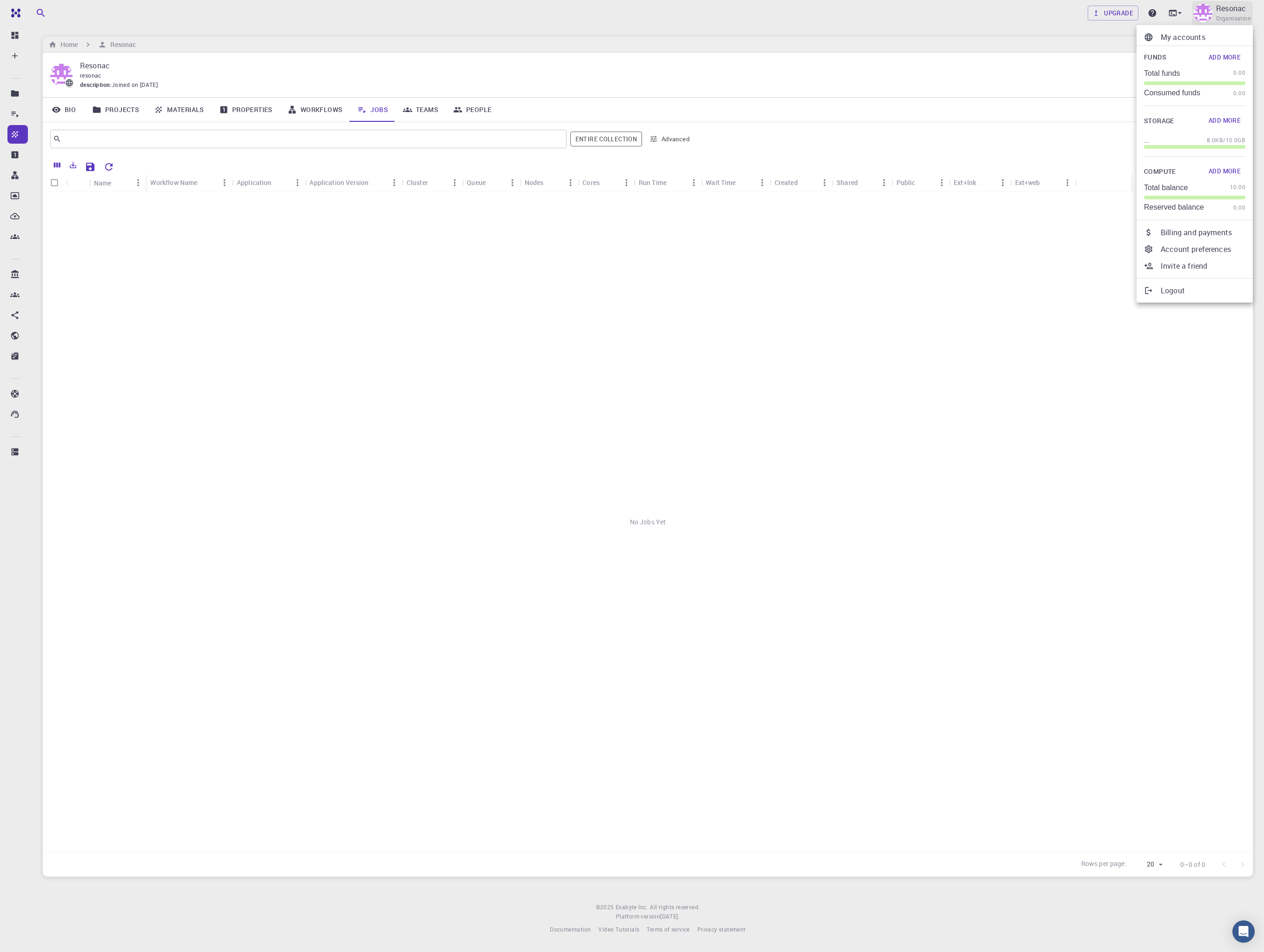
click at [893, 12] on div at bounding box center [632, 476] width 1264 height 952
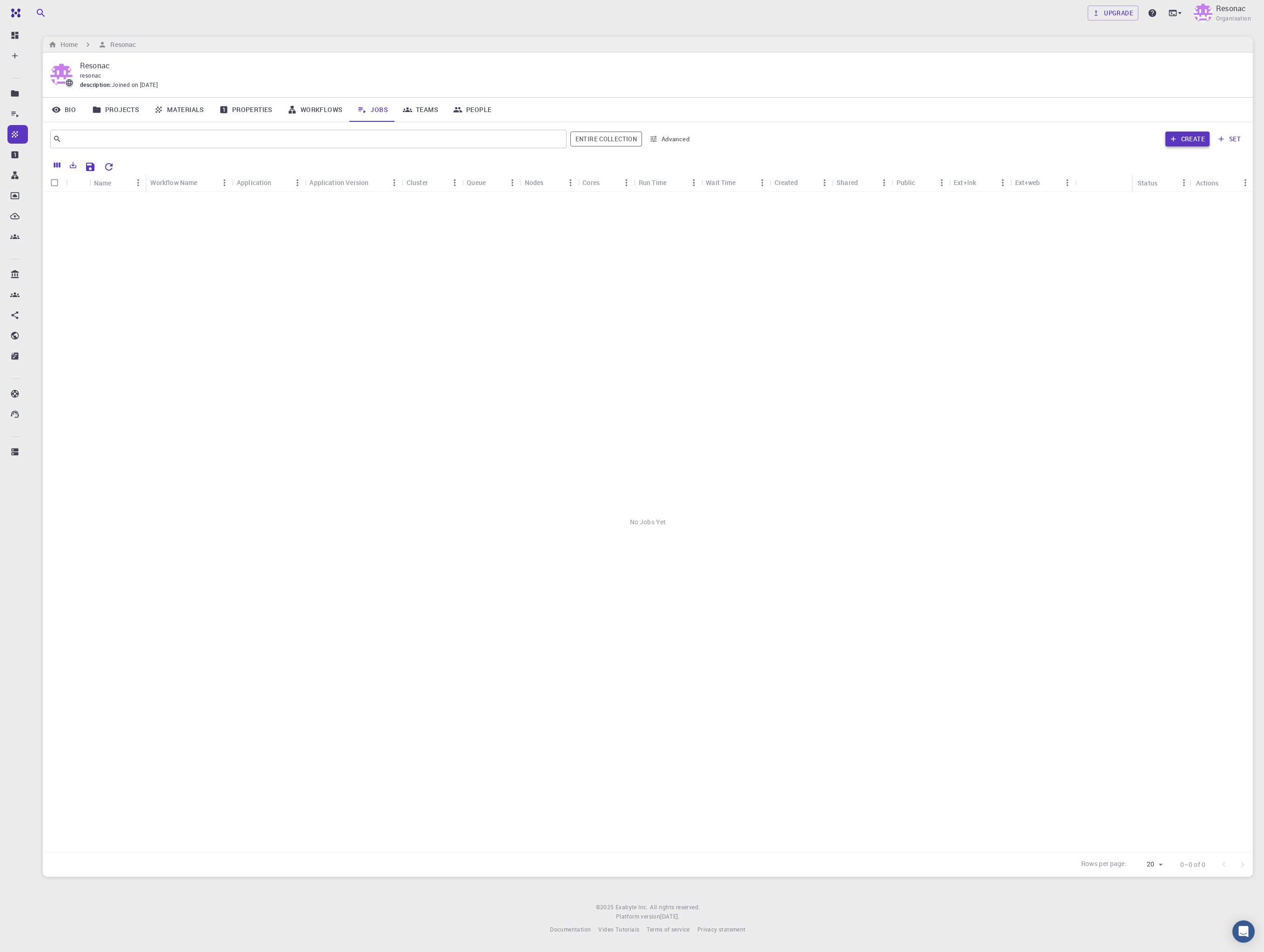
click at [893, 133] on button "Create" at bounding box center [1187, 139] width 44 height 15
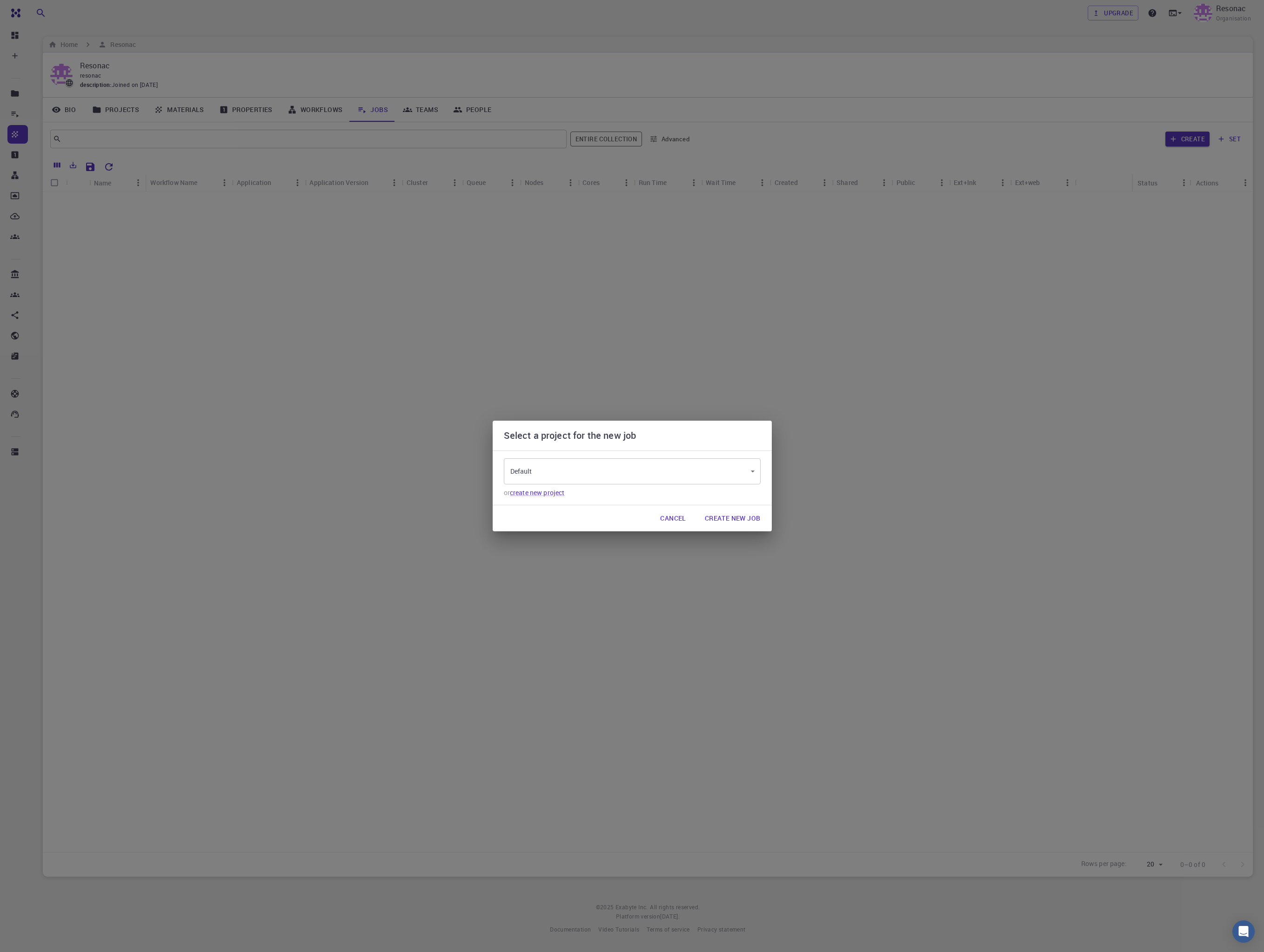
click at [734, 519] on button "Create New Job" at bounding box center [733, 519] width 71 height 18
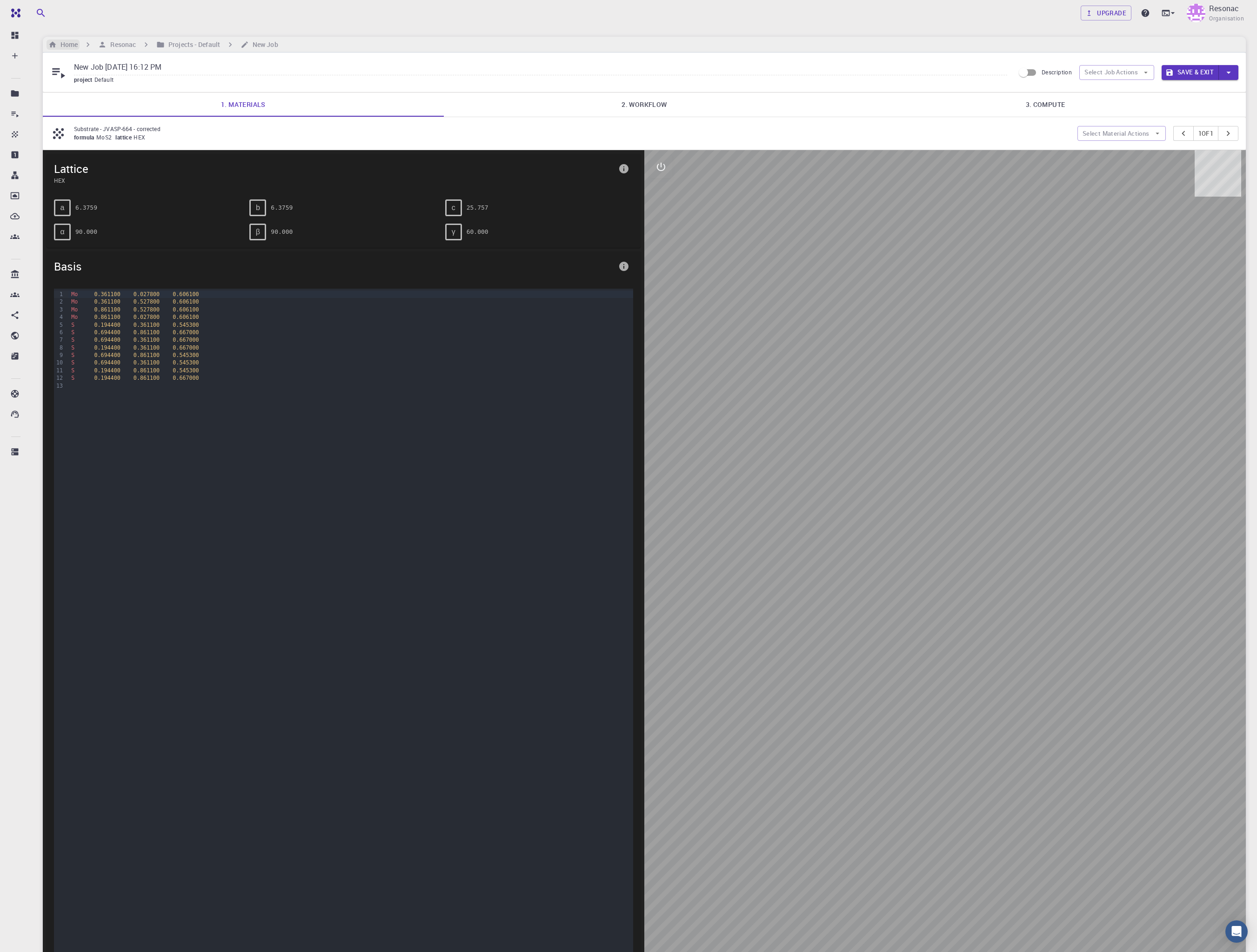
click at [72, 44] on h6 "Home" at bounding box center [67, 44] width 21 height 10
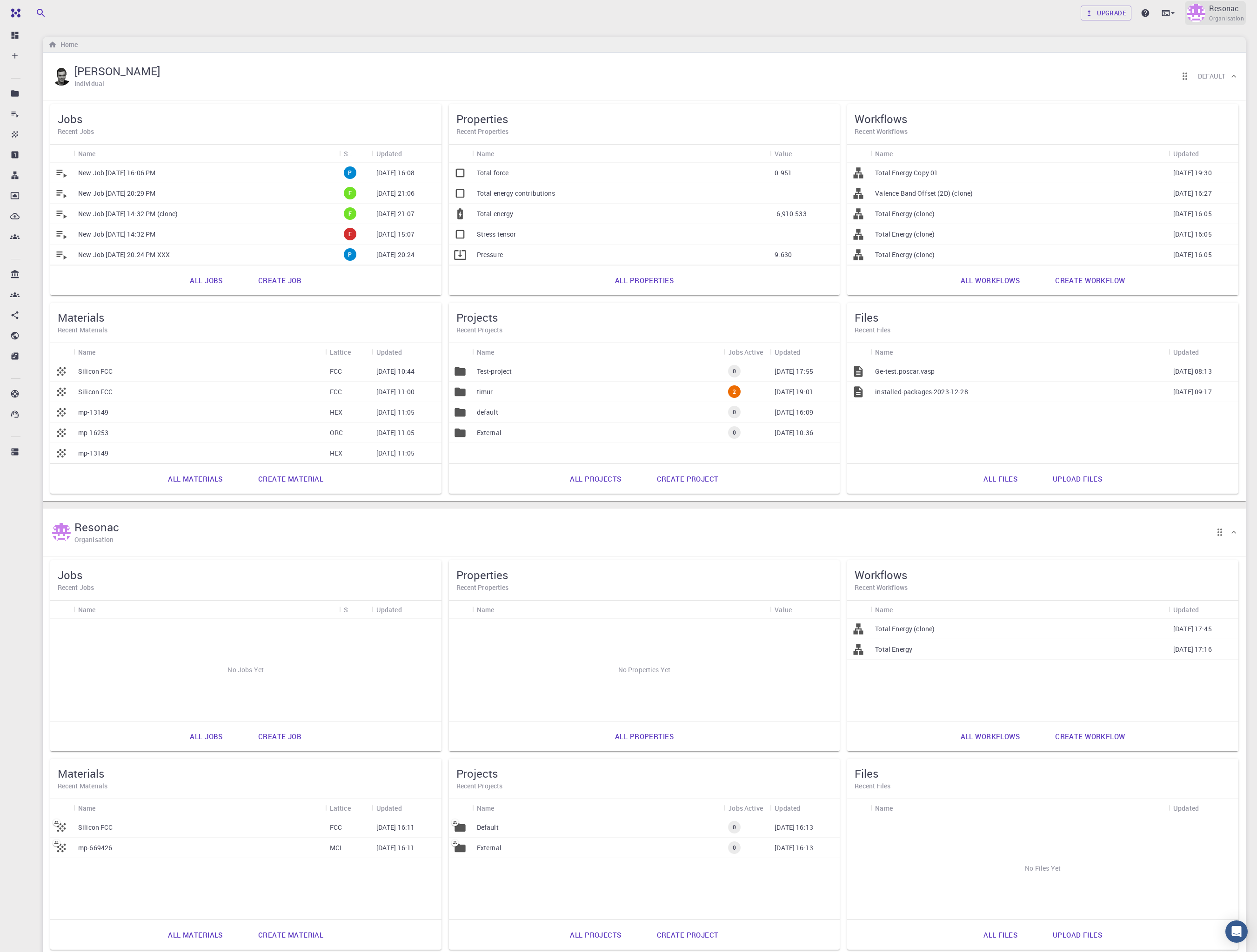
click at [893, 17] on span "Organisation" at bounding box center [1225, 18] width 35 height 9
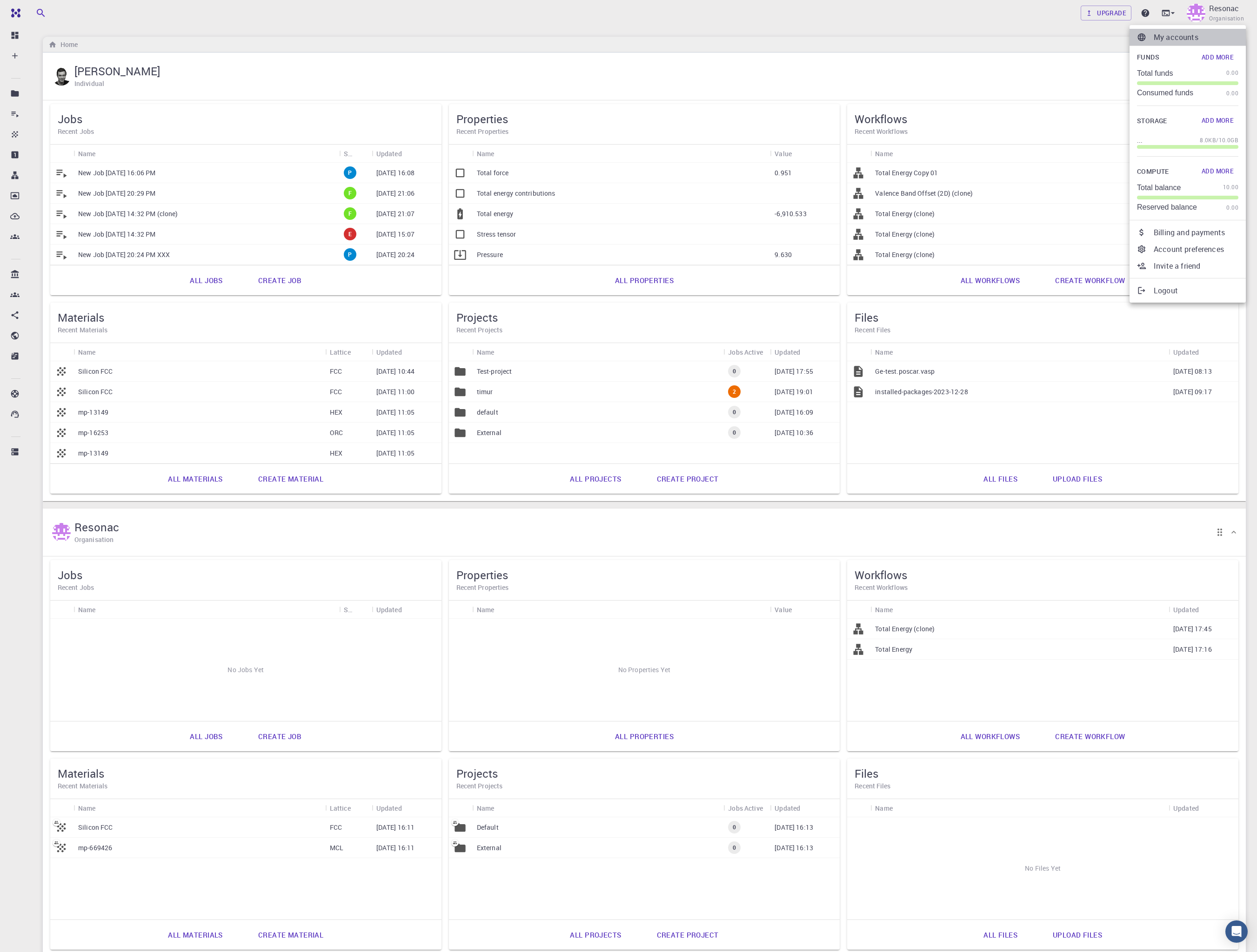
click at [893, 30] on li "My accounts" at bounding box center [1187, 37] width 116 height 17
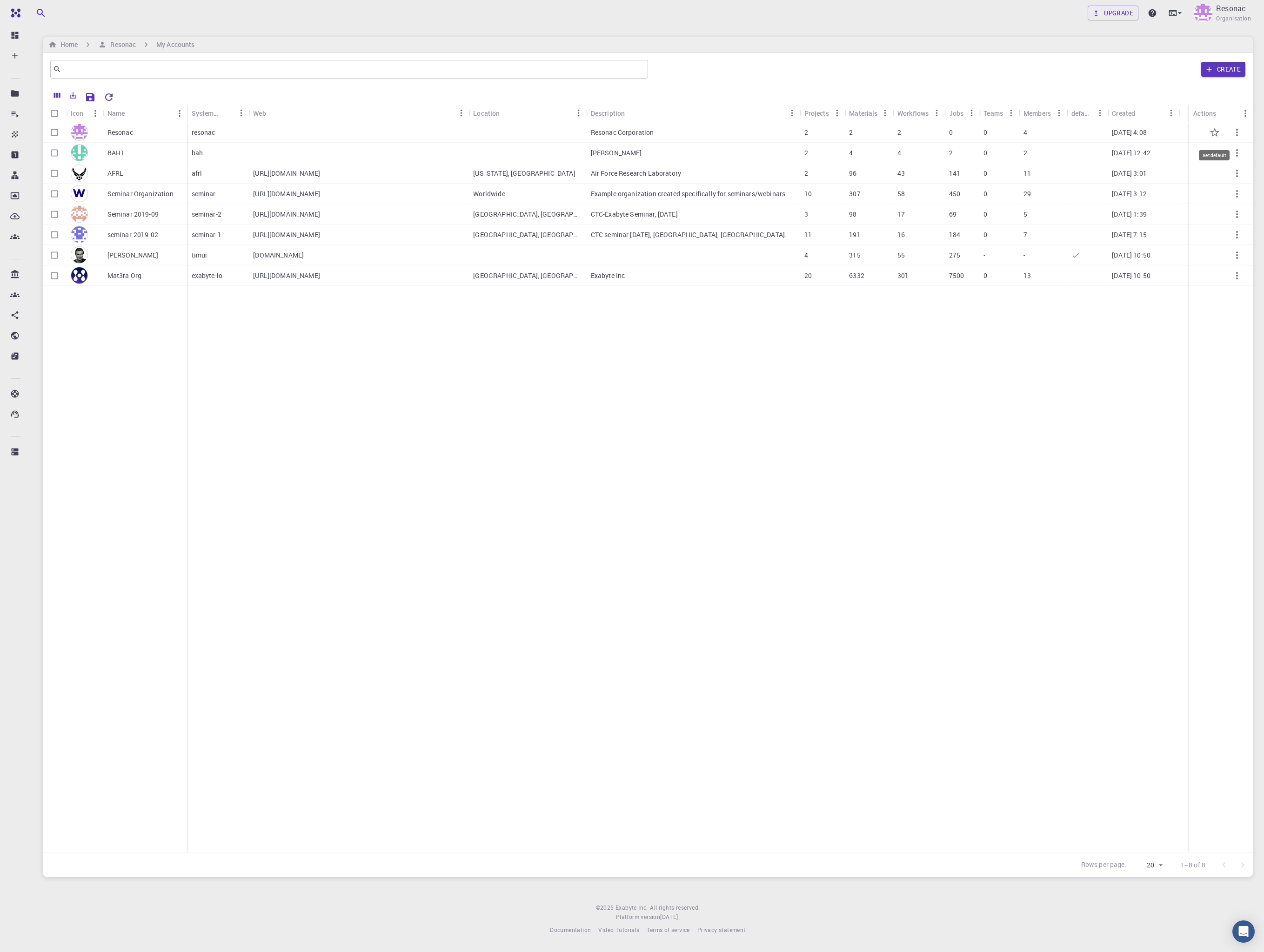
click at [893, 127] on icon "Set default" at bounding box center [1214, 132] width 12 height 12
click at [55, 39] on div "Home" at bounding box center [62, 44] width 33 height 10
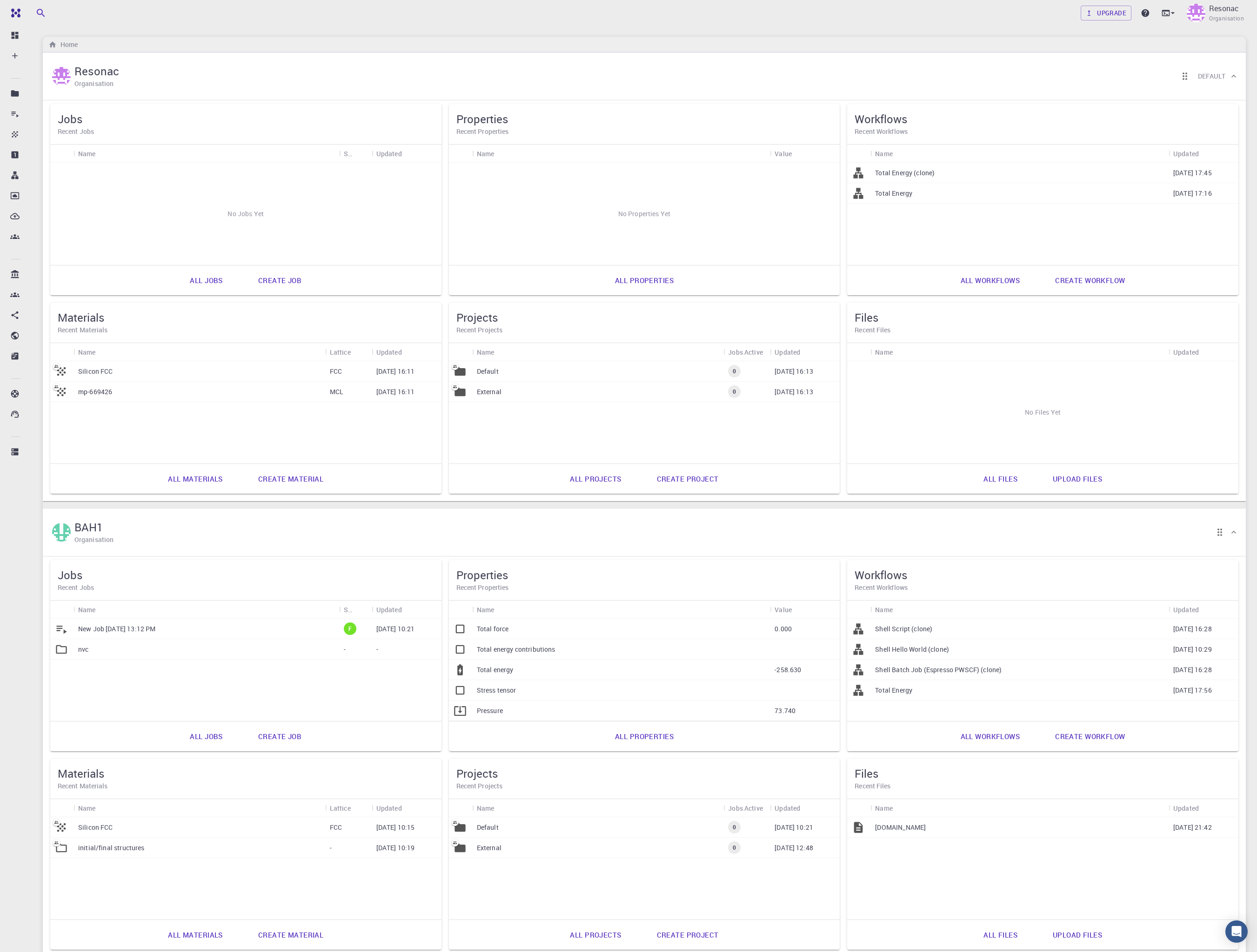
click at [150, 532] on div "BAH1 Organisation" at bounding box center [639, 532] width 1178 height 28
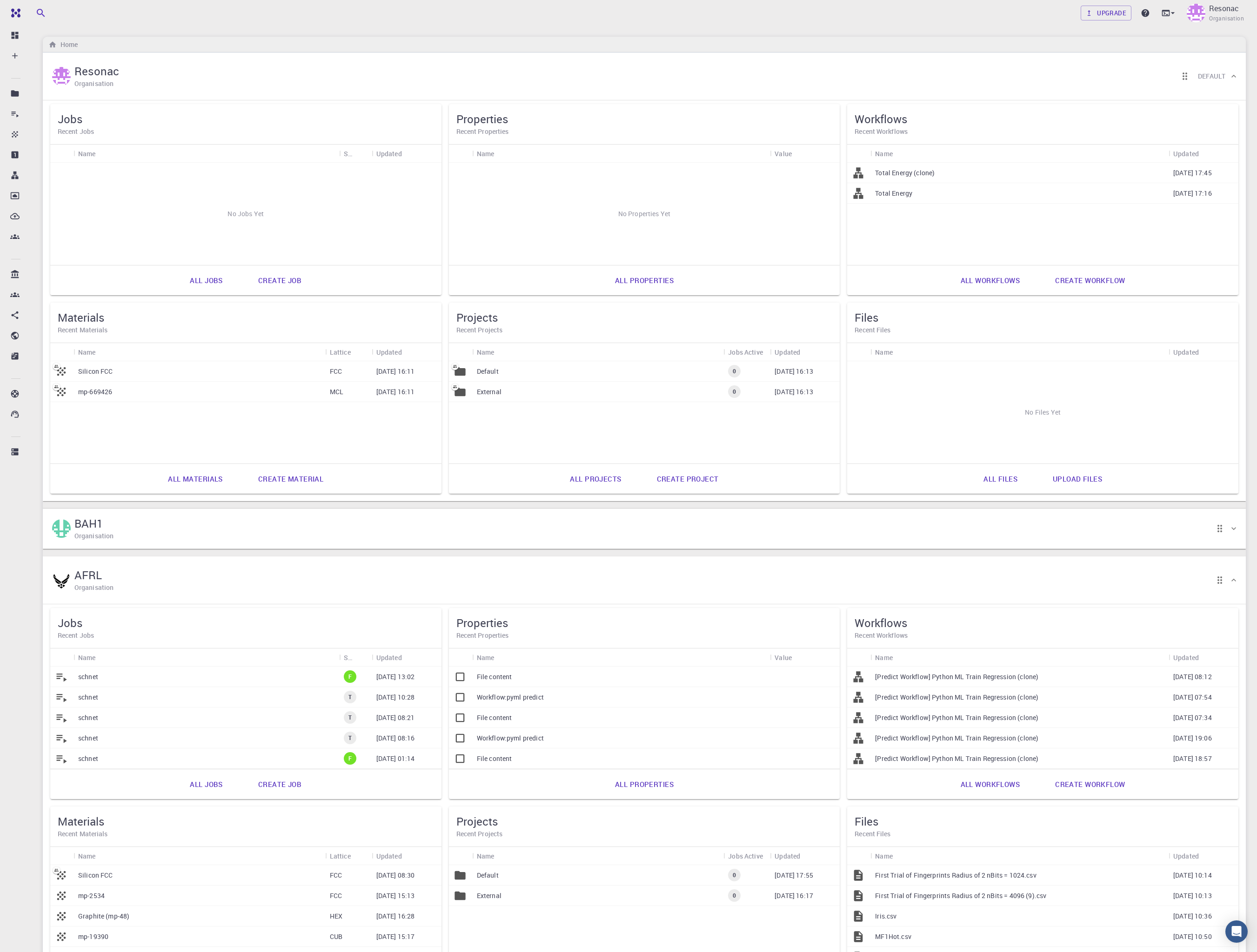
click at [140, 595] on div "AFRL Organisation" at bounding box center [644, 580] width 1203 height 48
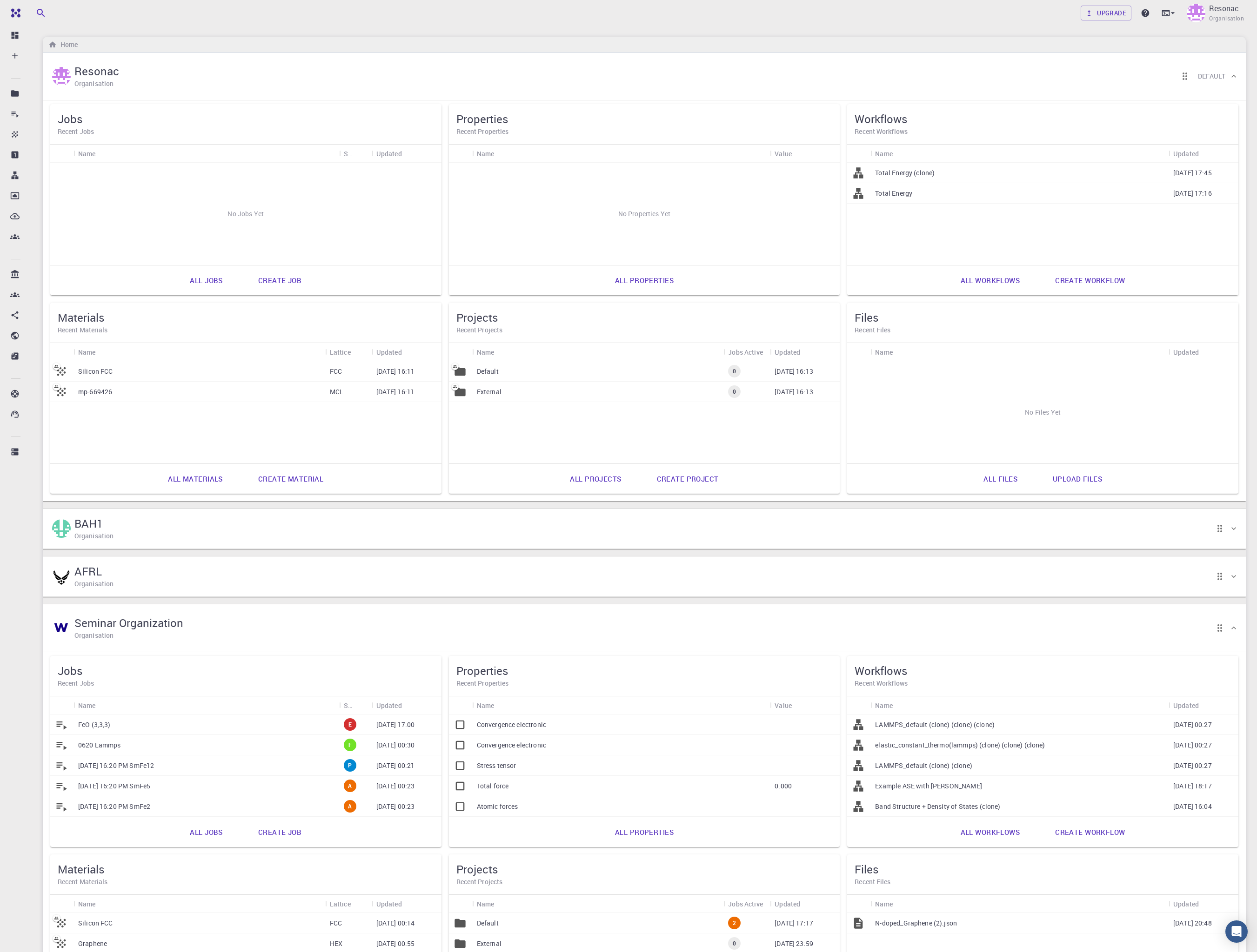
click at [226, 624] on div "Seminar Organization Organisation" at bounding box center [639, 628] width 1178 height 28
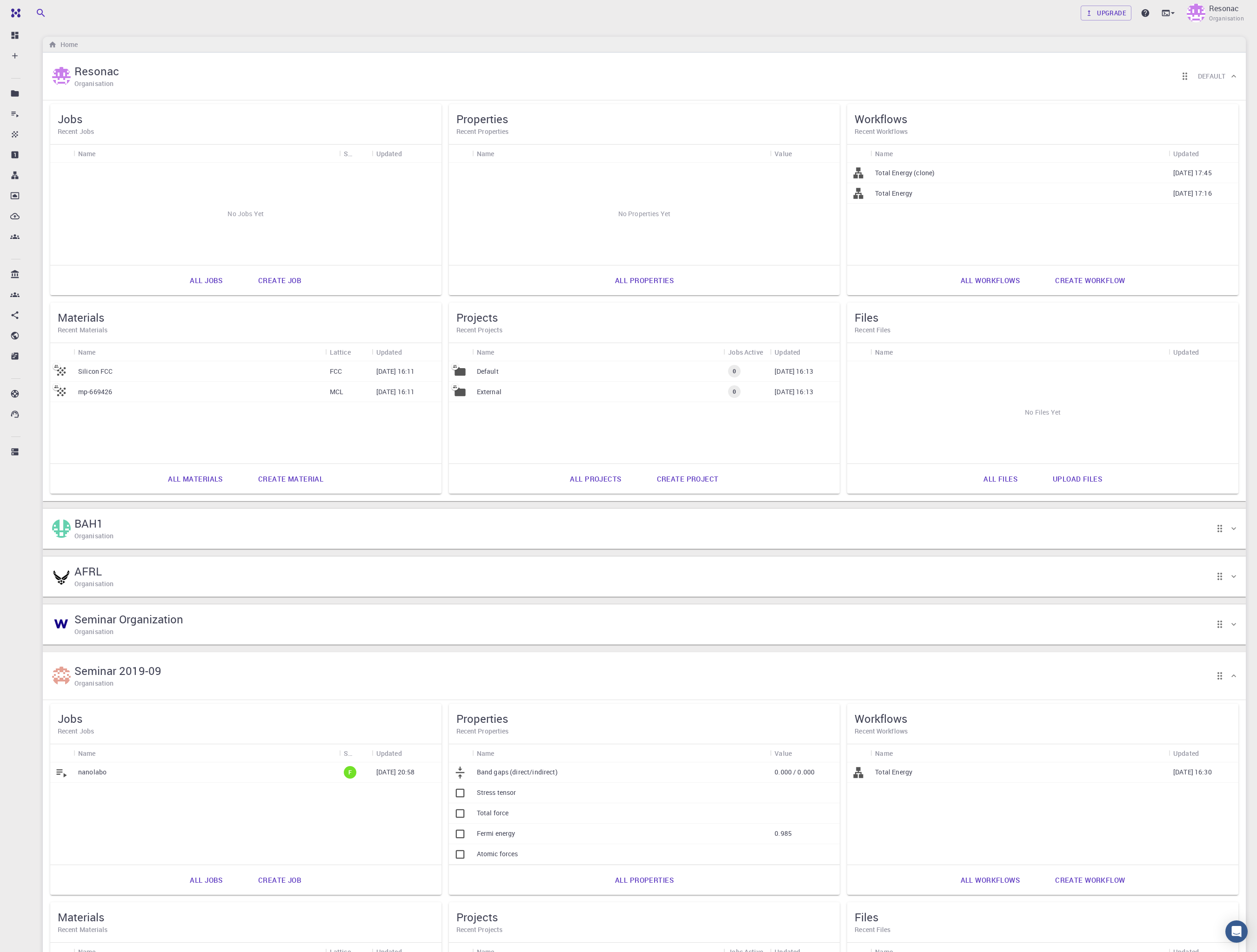
click at [219, 671] on div "Seminar 2019-09 Organisation" at bounding box center [639, 676] width 1178 height 28
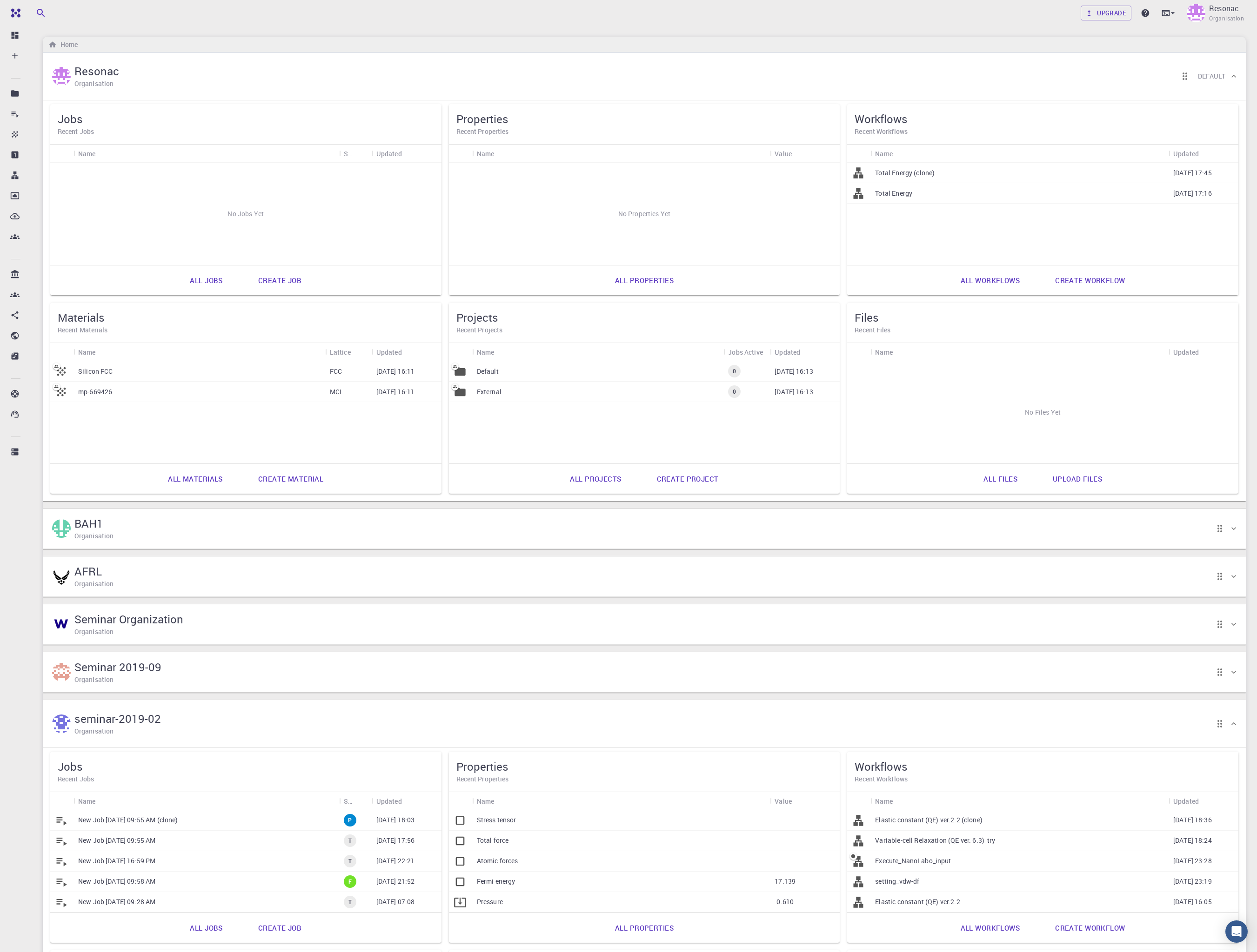
click at [222, 719] on div "seminar-2019-02 Organisation" at bounding box center [639, 723] width 1178 height 28
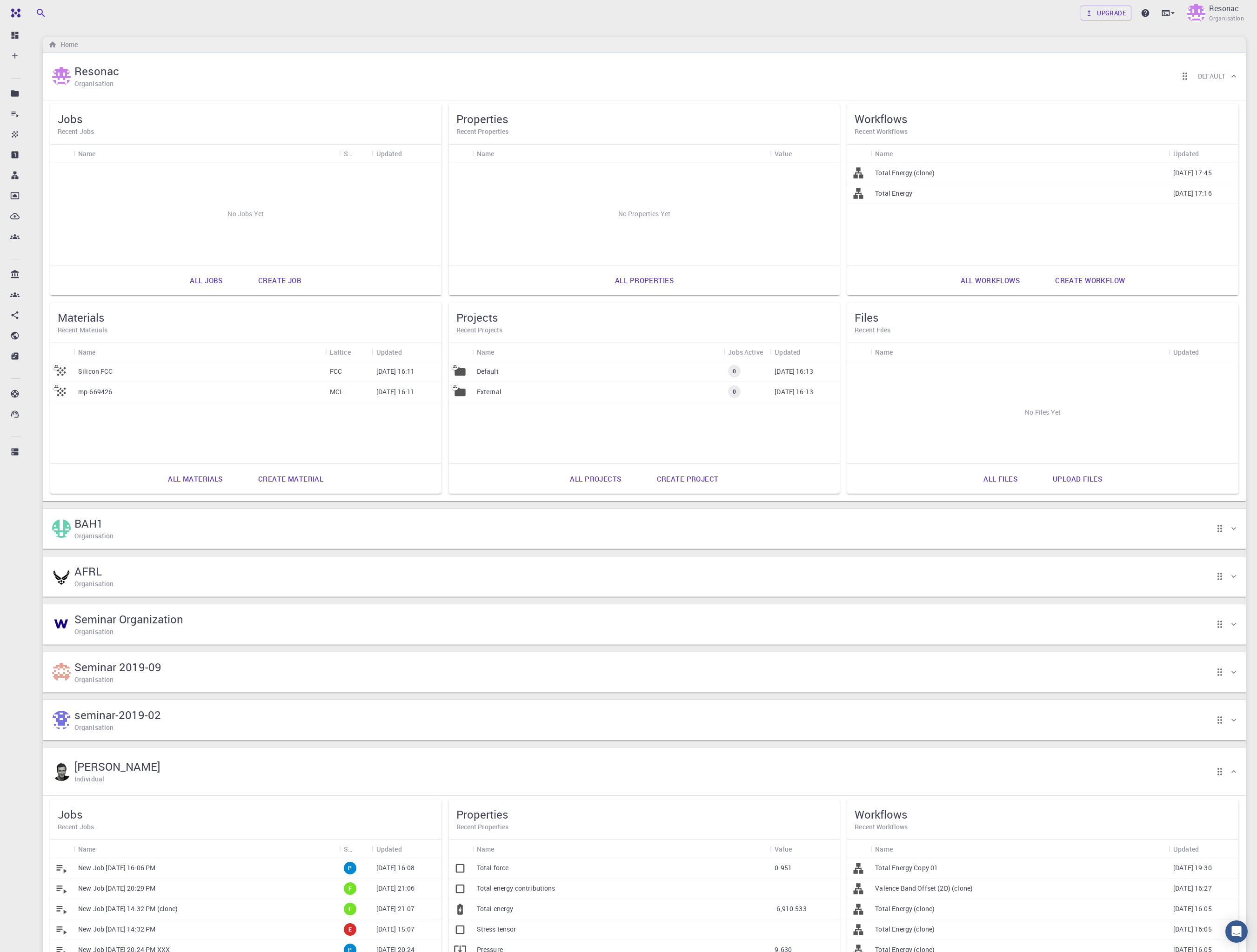
click at [220, 769] on div "[PERSON_NAME] Individual" at bounding box center [639, 771] width 1178 height 28
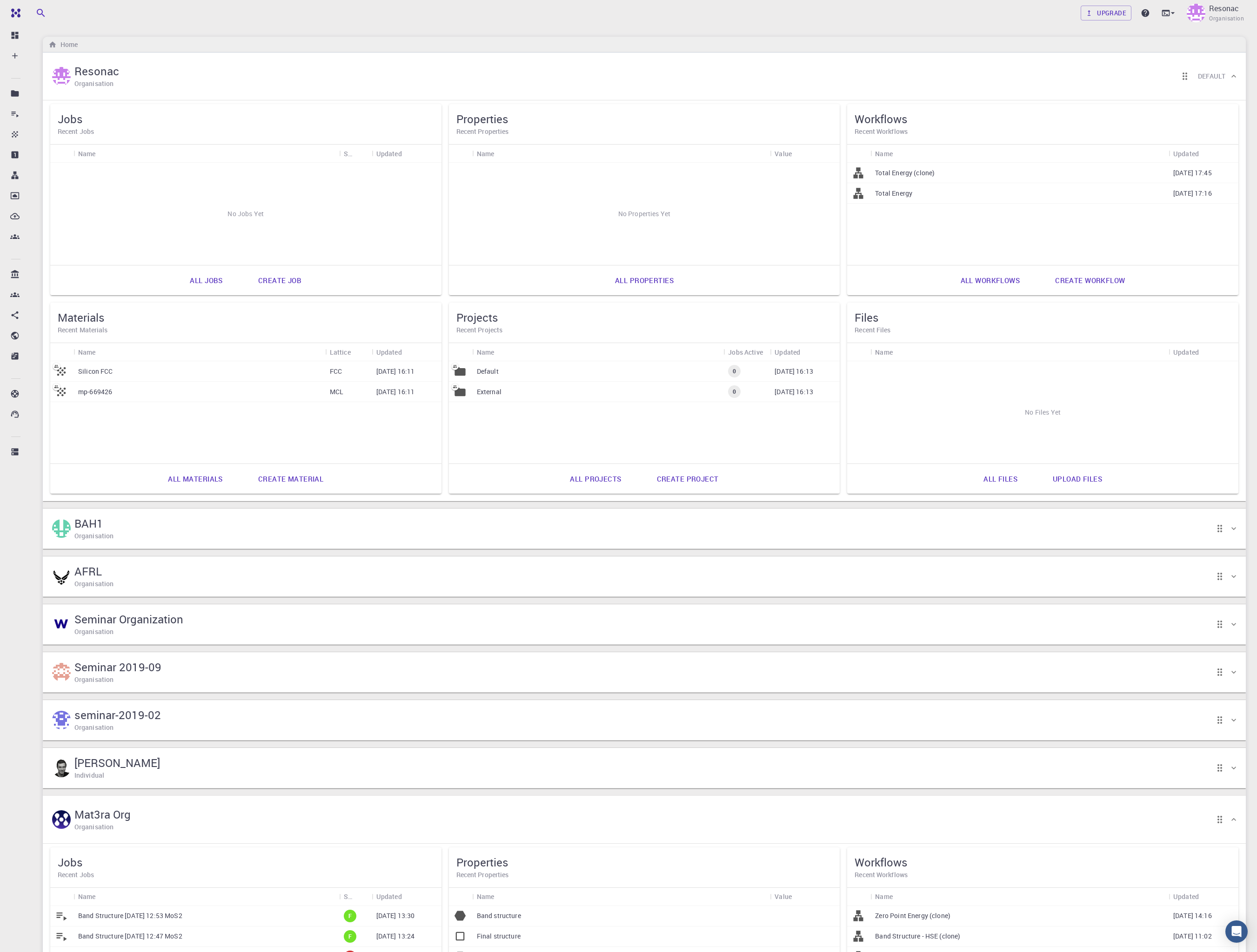
click at [213, 825] on div "Mat3ra Org Organisation" at bounding box center [639, 820] width 1178 height 28
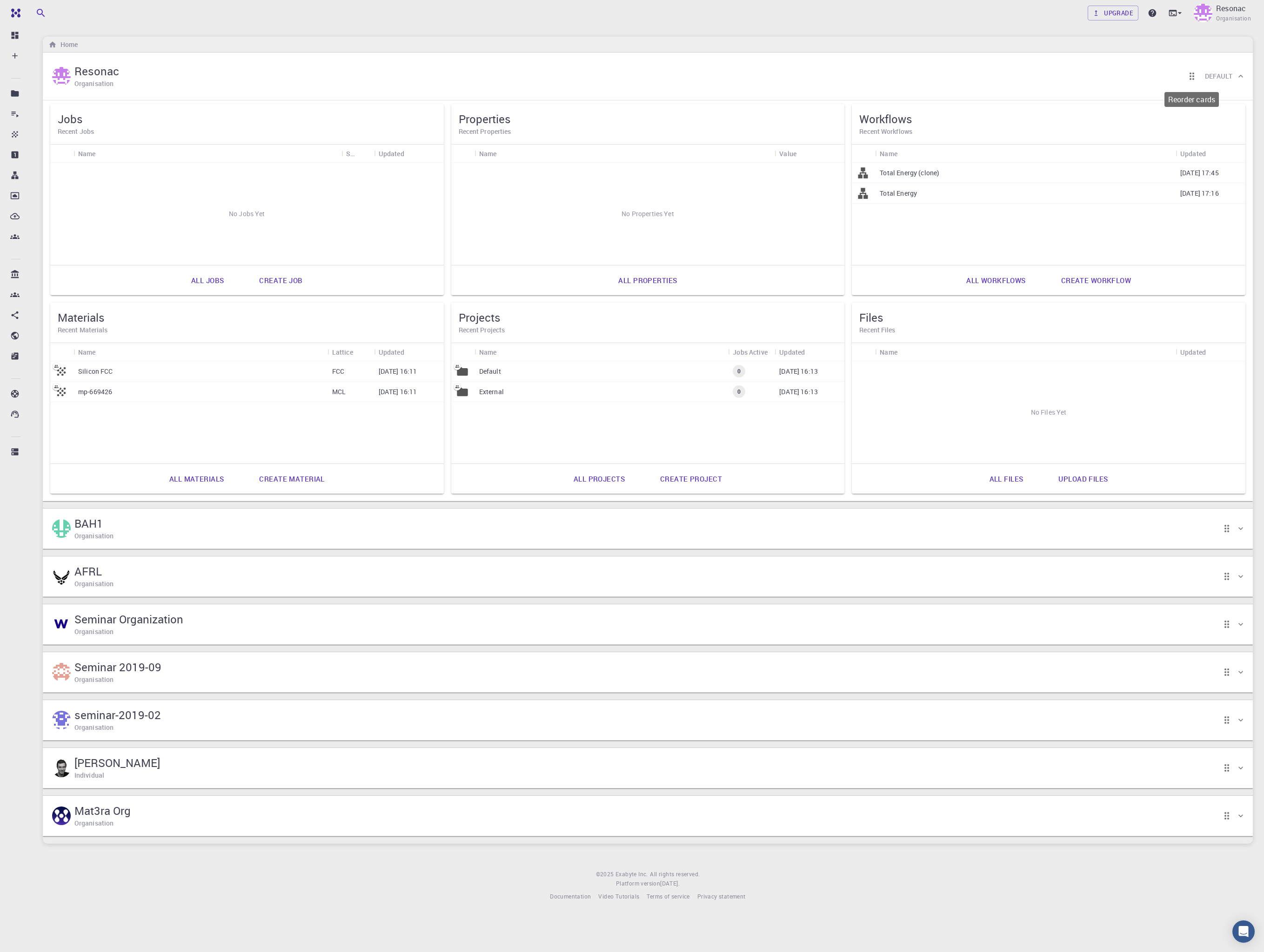
click at [893, 74] on icon "Reorder cards" at bounding box center [1192, 76] width 12 height 12
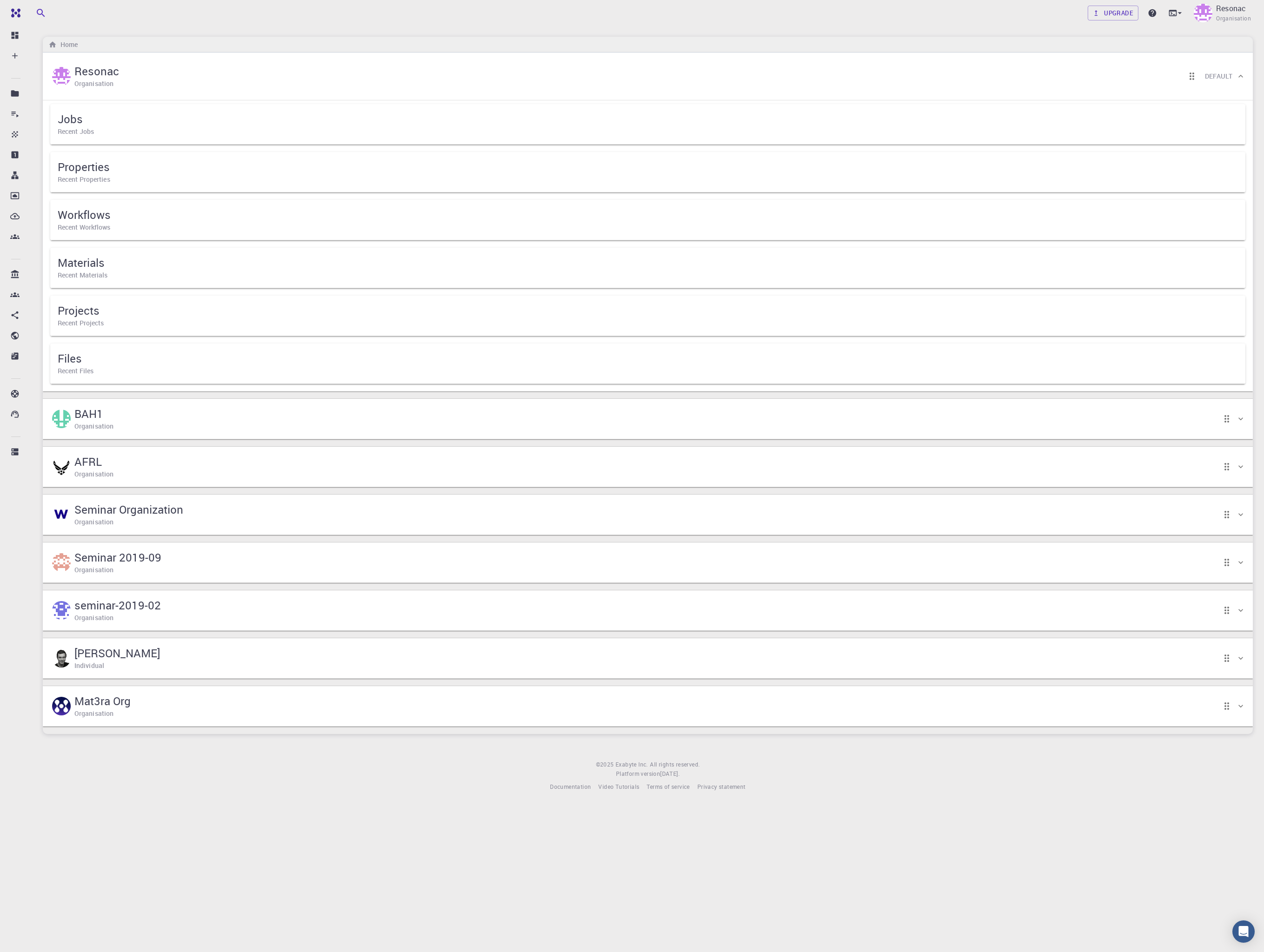
drag, startPoint x: 856, startPoint y: 713, endPoint x: 848, endPoint y: 662, distance: 51.6
click at [848, 662] on div "Resonac Organisation Default Jobs Recent Jobs Properties Recent Properties Work…" at bounding box center [648, 393] width 1210 height 682
drag, startPoint x: 1221, startPoint y: 706, endPoint x: 1222, endPoint y: 657, distance: 49.0
click at [893, 657] on div "Resonac Organisation Default Jobs Recent Jobs Properties Recent Properties Work…" at bounding box center [648, 393] width 1210 height 682
drag, startPoint x: 1226, startPoint y: 707, endPoint x: 1236, endPoint y: 700, distance: 12.2
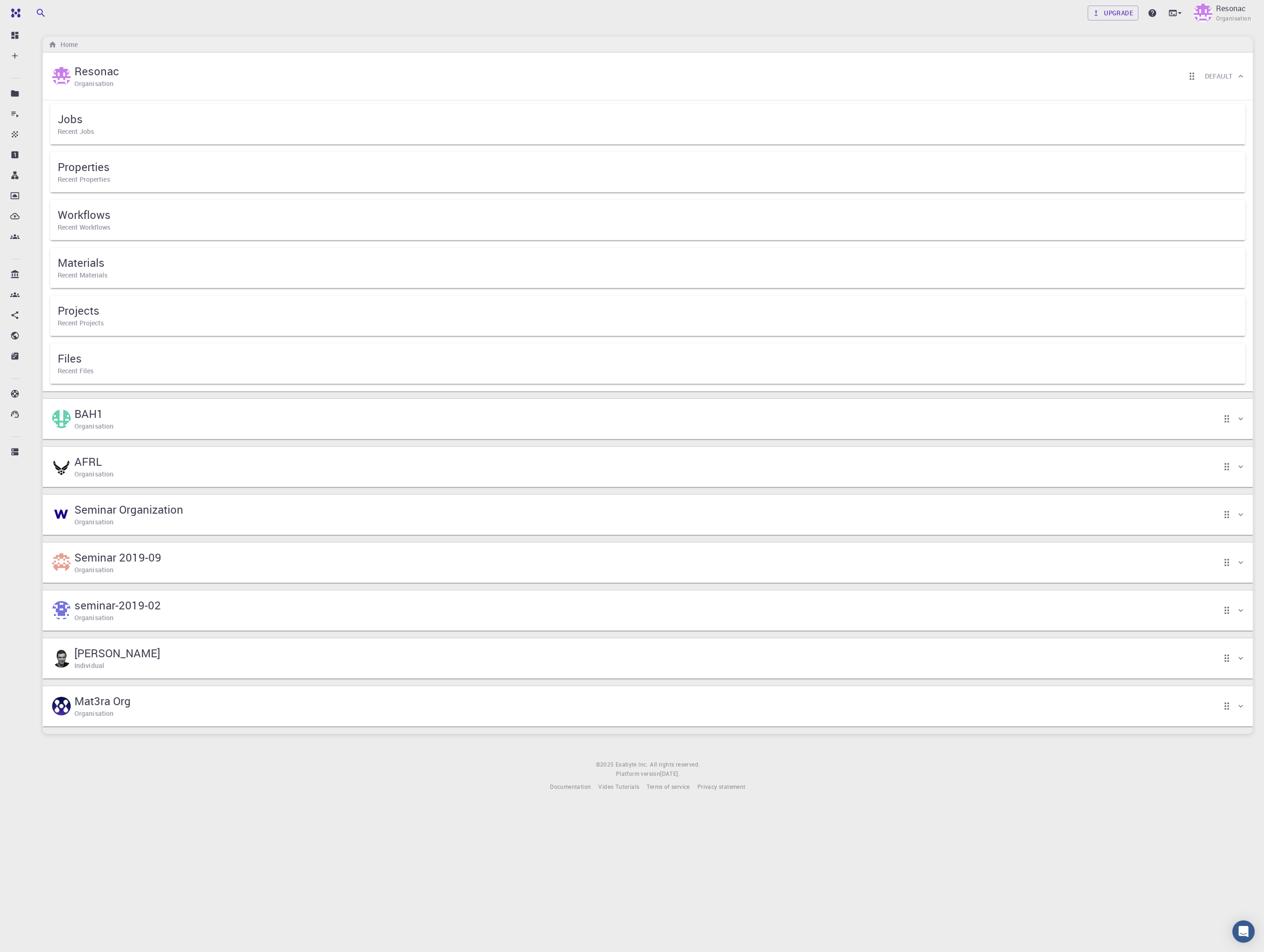
click at [893, 699] on div at bounding box center [1226, 706] width 18 height 18
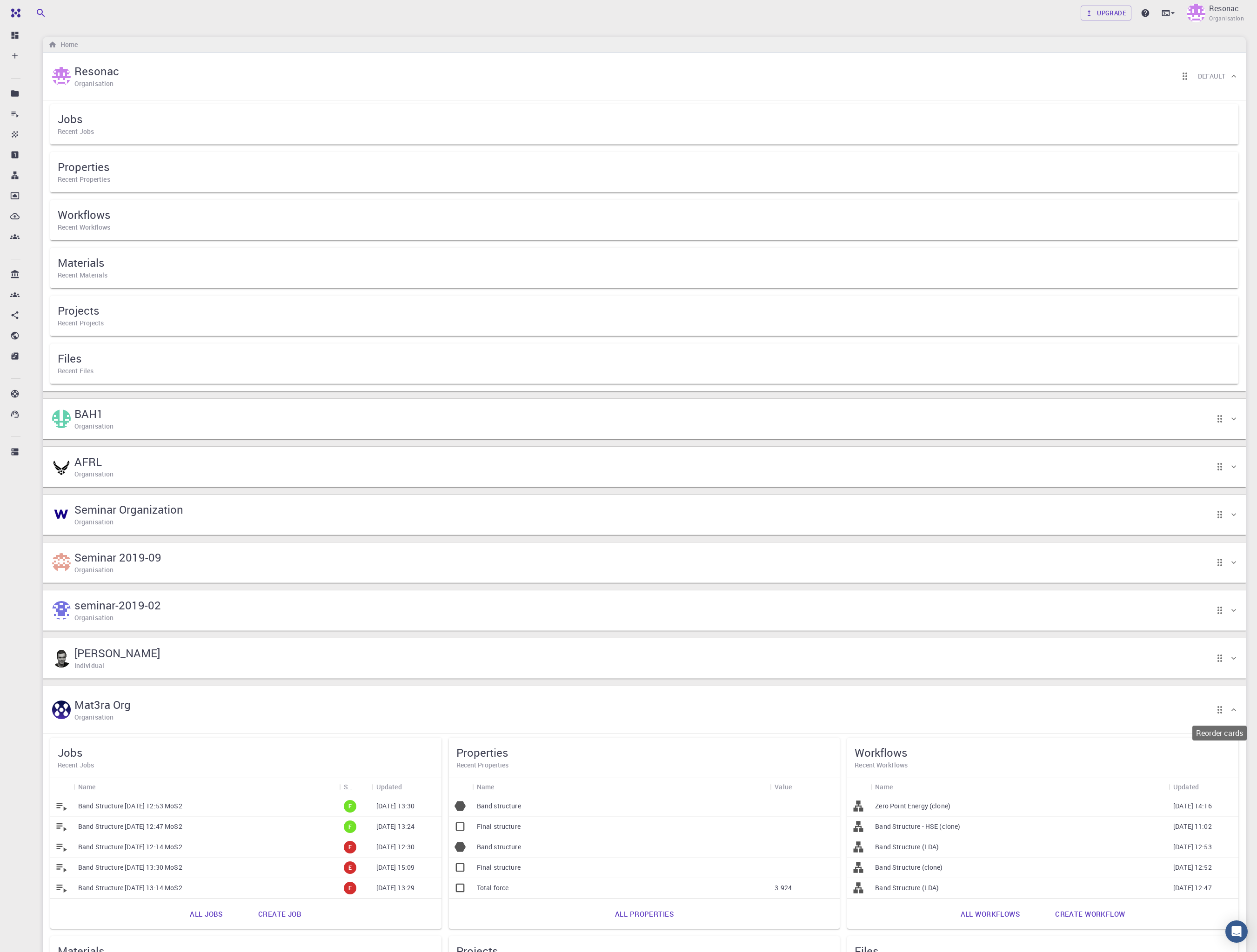
click at [893, 707] on icon "Reorder cards" at bounding box center [1219, 710] width 5 height 8
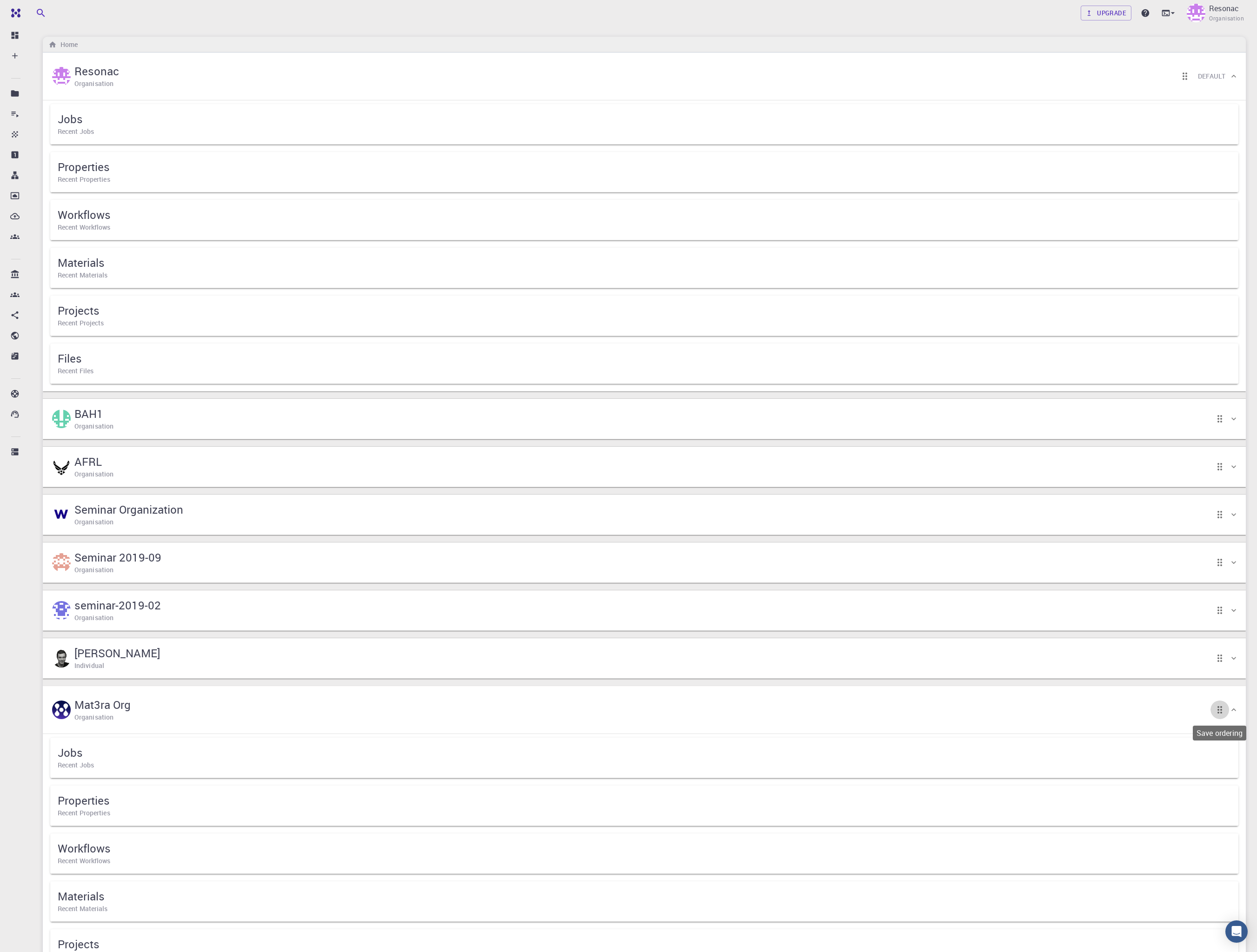
click at [893, 707] on icon "Save ordering" at bounding box center [1219, 710] width 5 height 8
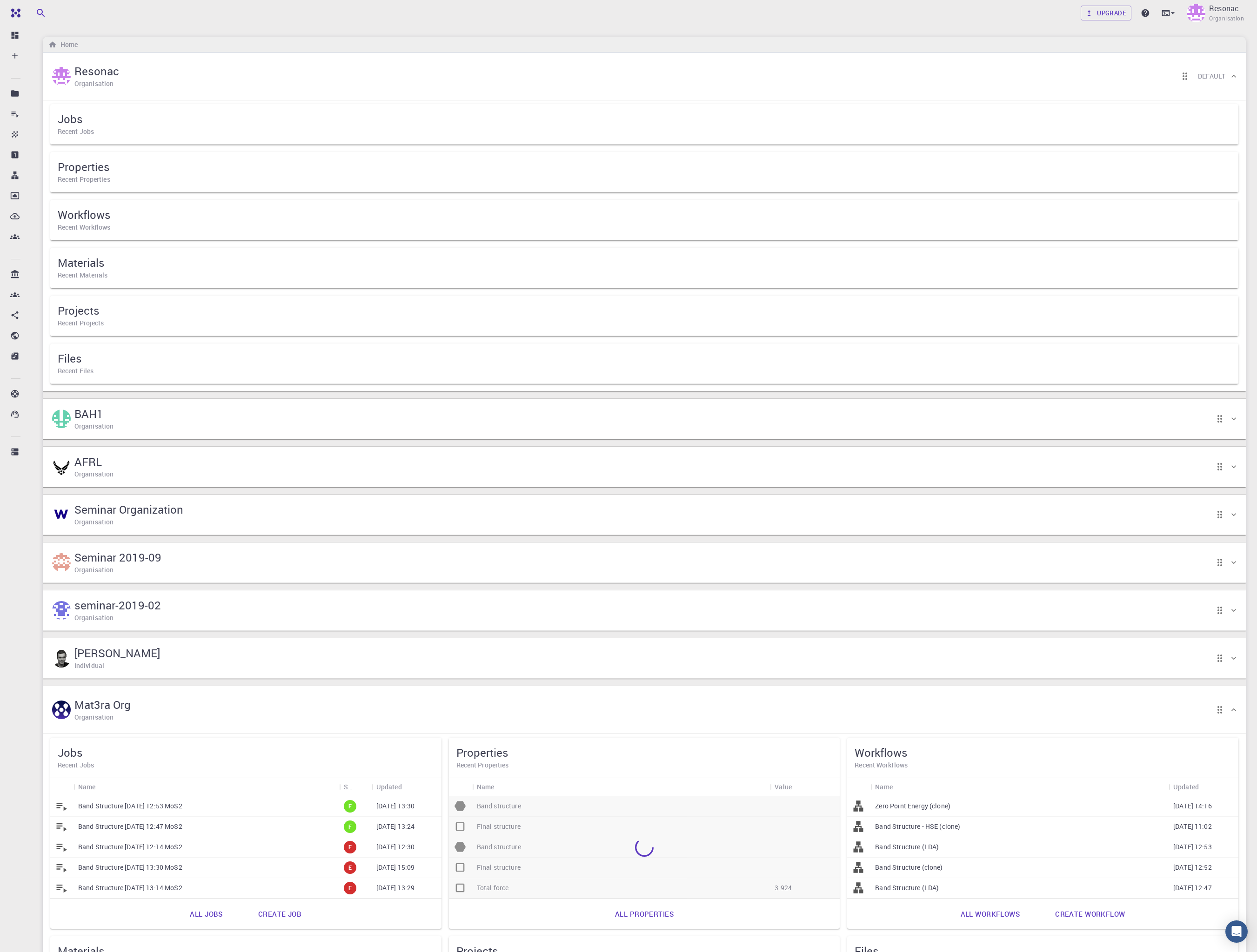
click at [893, 708] on icon at bounding box center [1233, 710] width 9 height 9
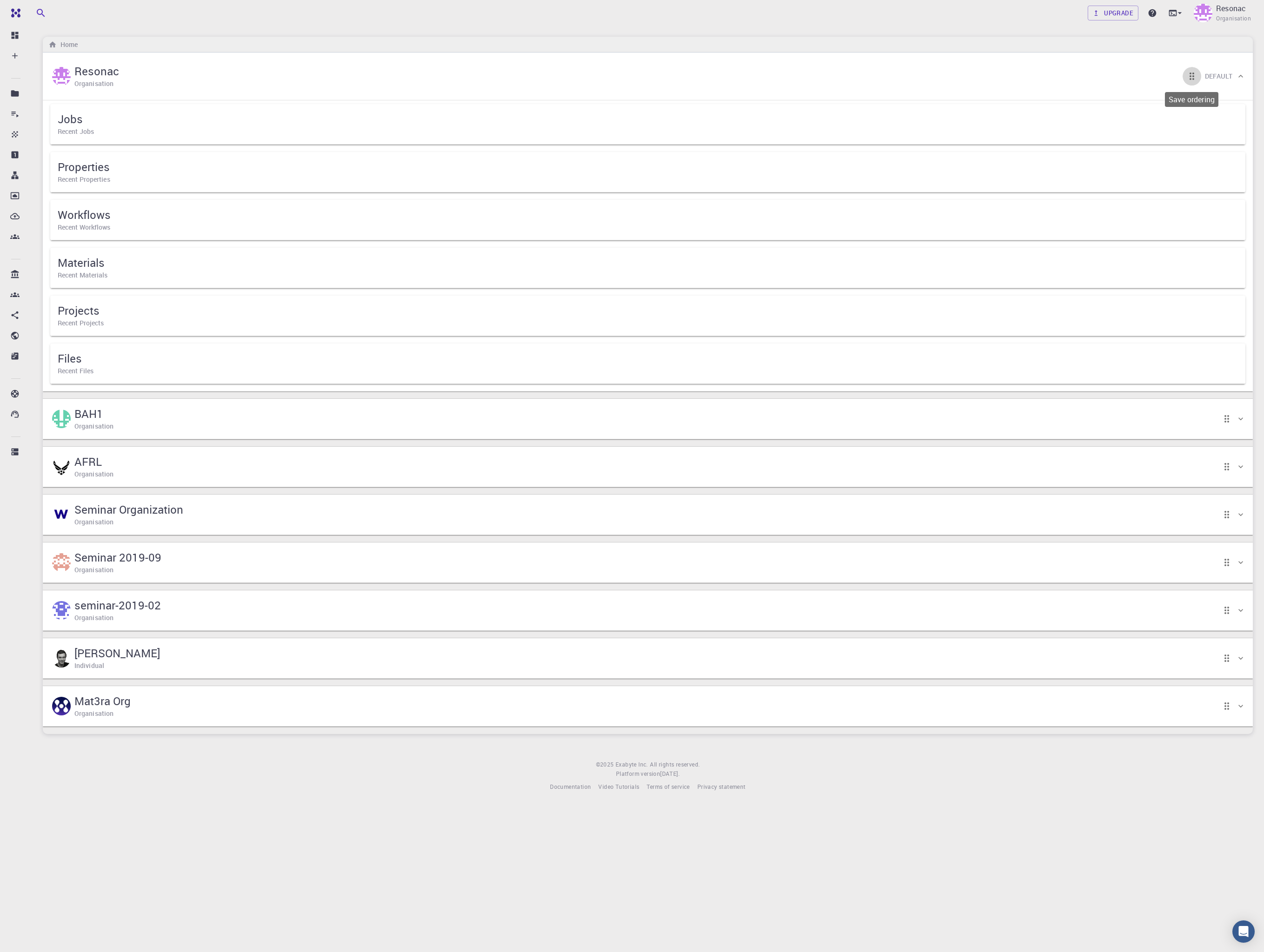
click at [893, 78] on button "Save ordering" at bounding box center [1192, 76] width 18 height 18
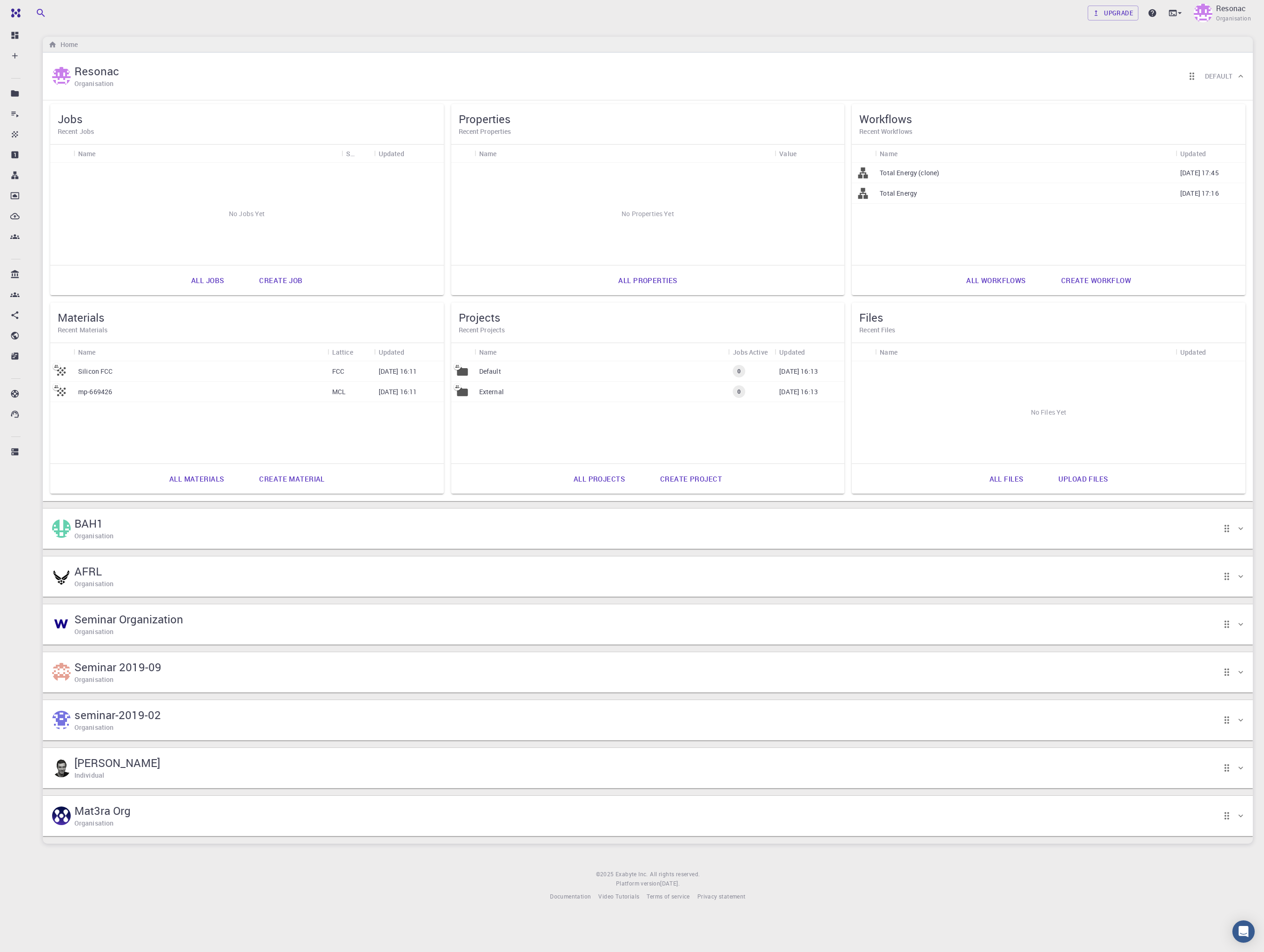
drag, startPoint x: 204, startPoint y: 762, endPoint x: 193, endPoint y: 777, distance: 18.6
click at [193, 777] on div "[PERSON_NAME] Individual" at bounding box center [643, 767] width 1185 height 28
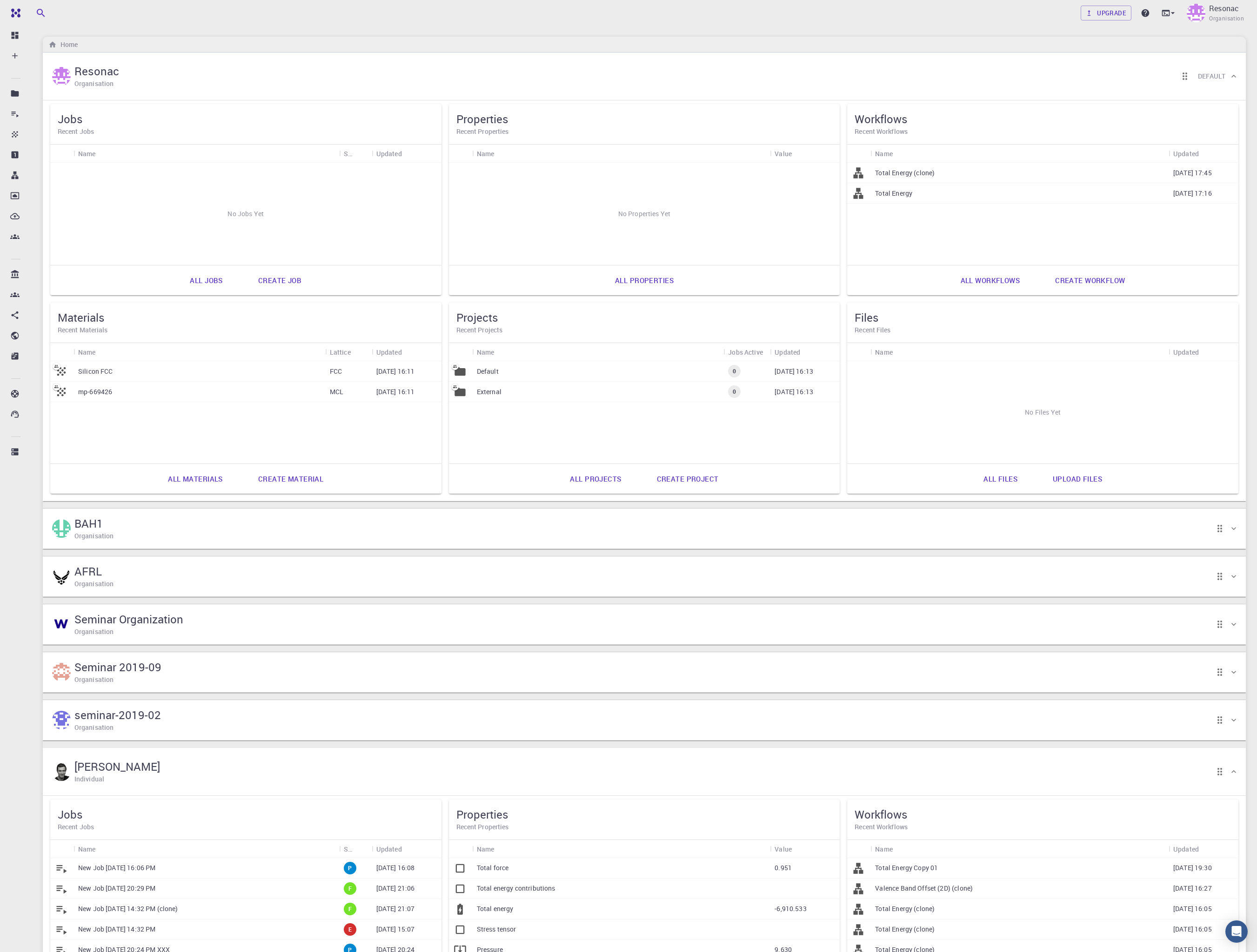
click at [193, 777] on div "[PERSON_NAME] Individual" at bounding box center [639, 771] width 1178 height 28
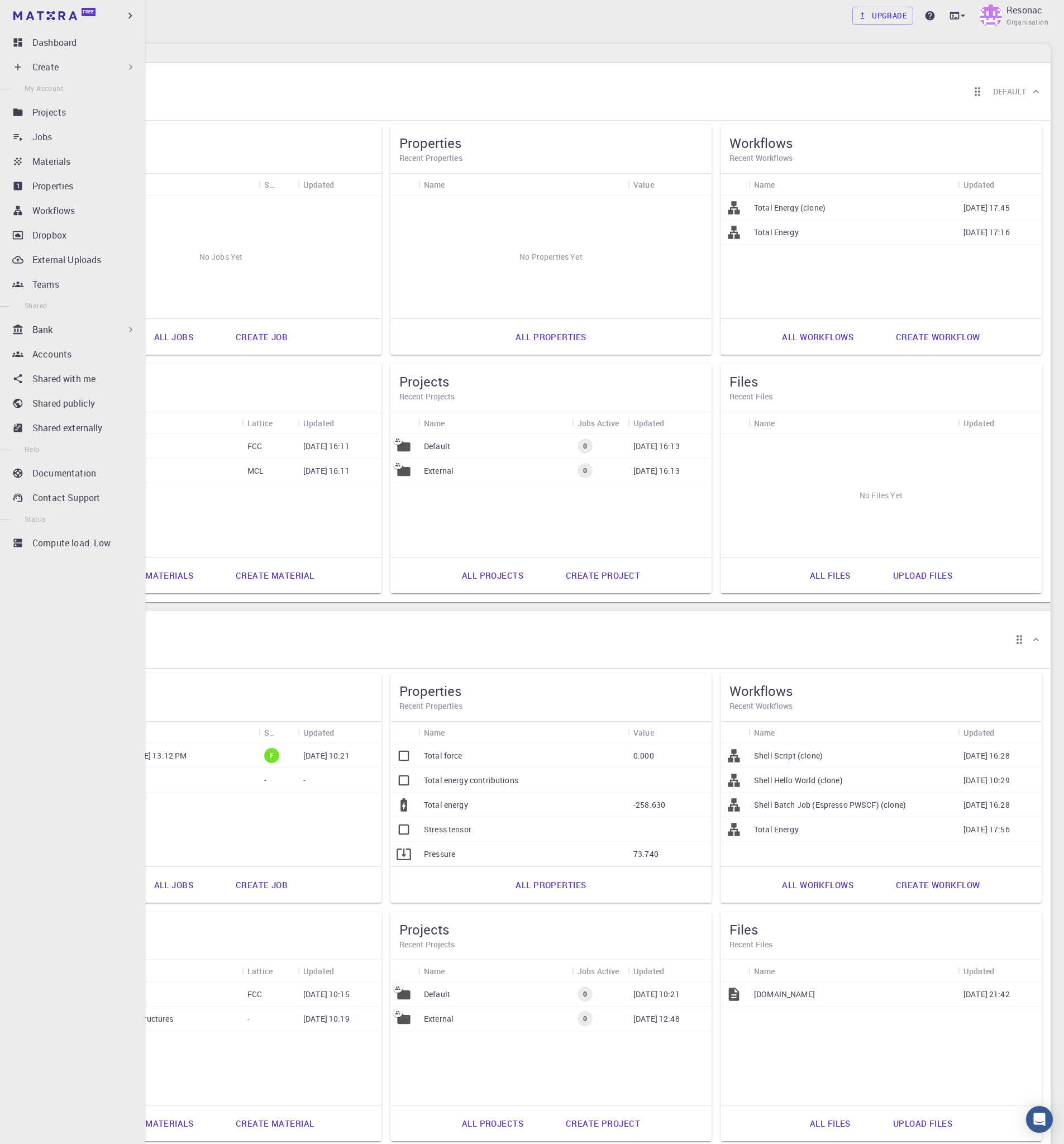
click at [49, 68] on p "Create" at bounding box center [45, 67] width 26 height 14
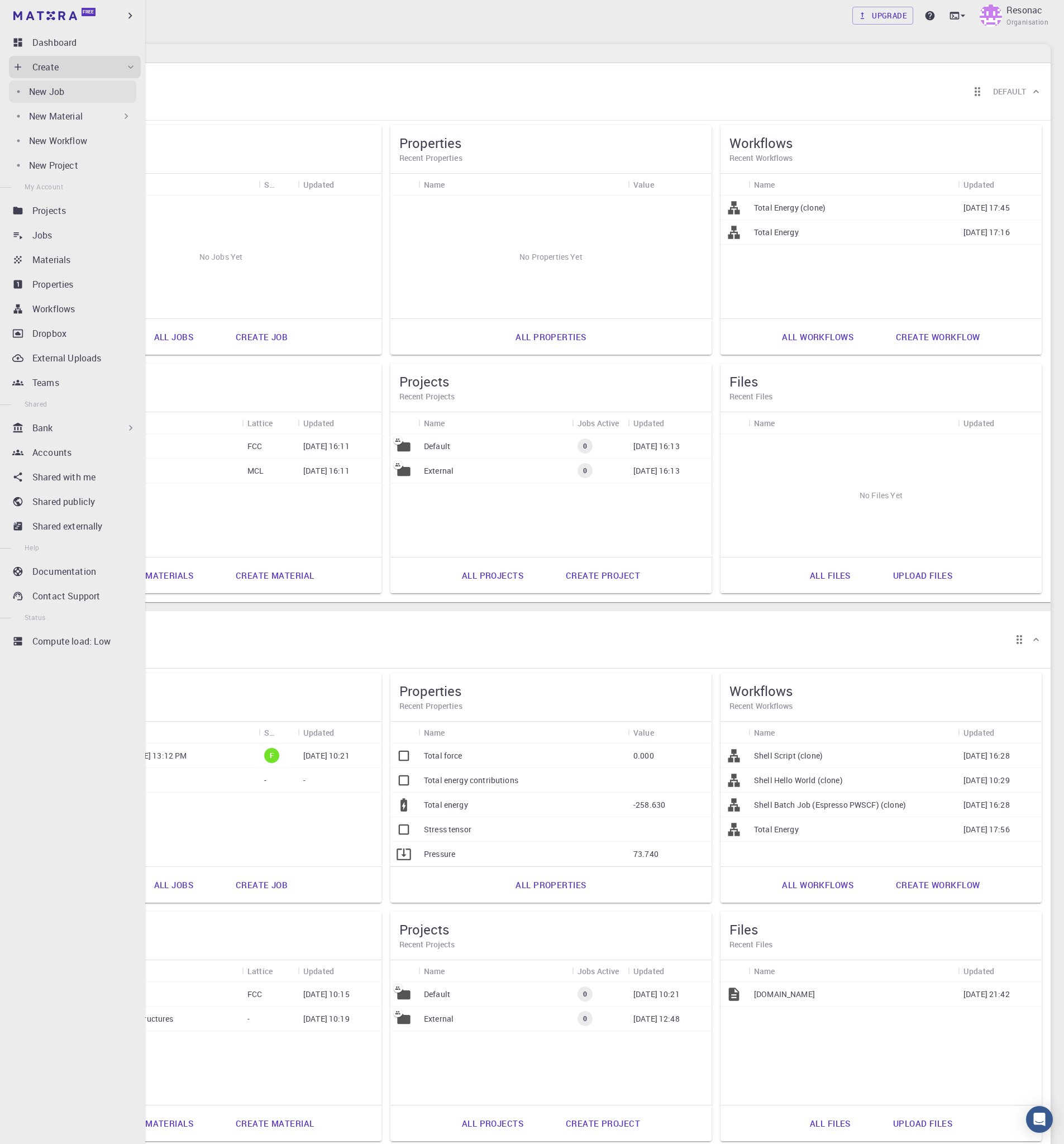
click at [68, 98] on link "New Job" at bounding box center [73, 92] width 128 height 22
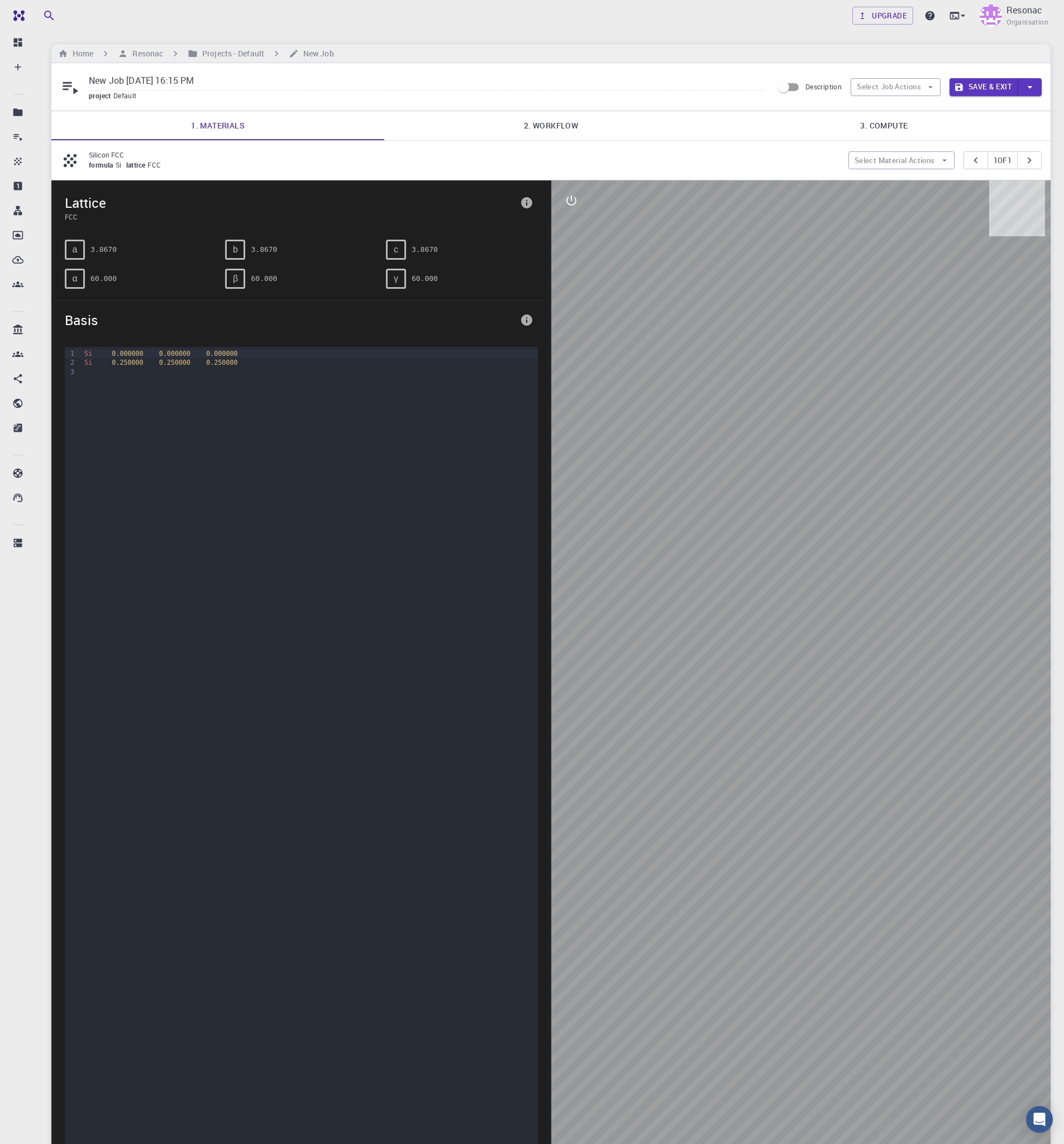
click at [507, 135] on link "2. Workflow" at bounding box center [551, 125] width 333 height 29
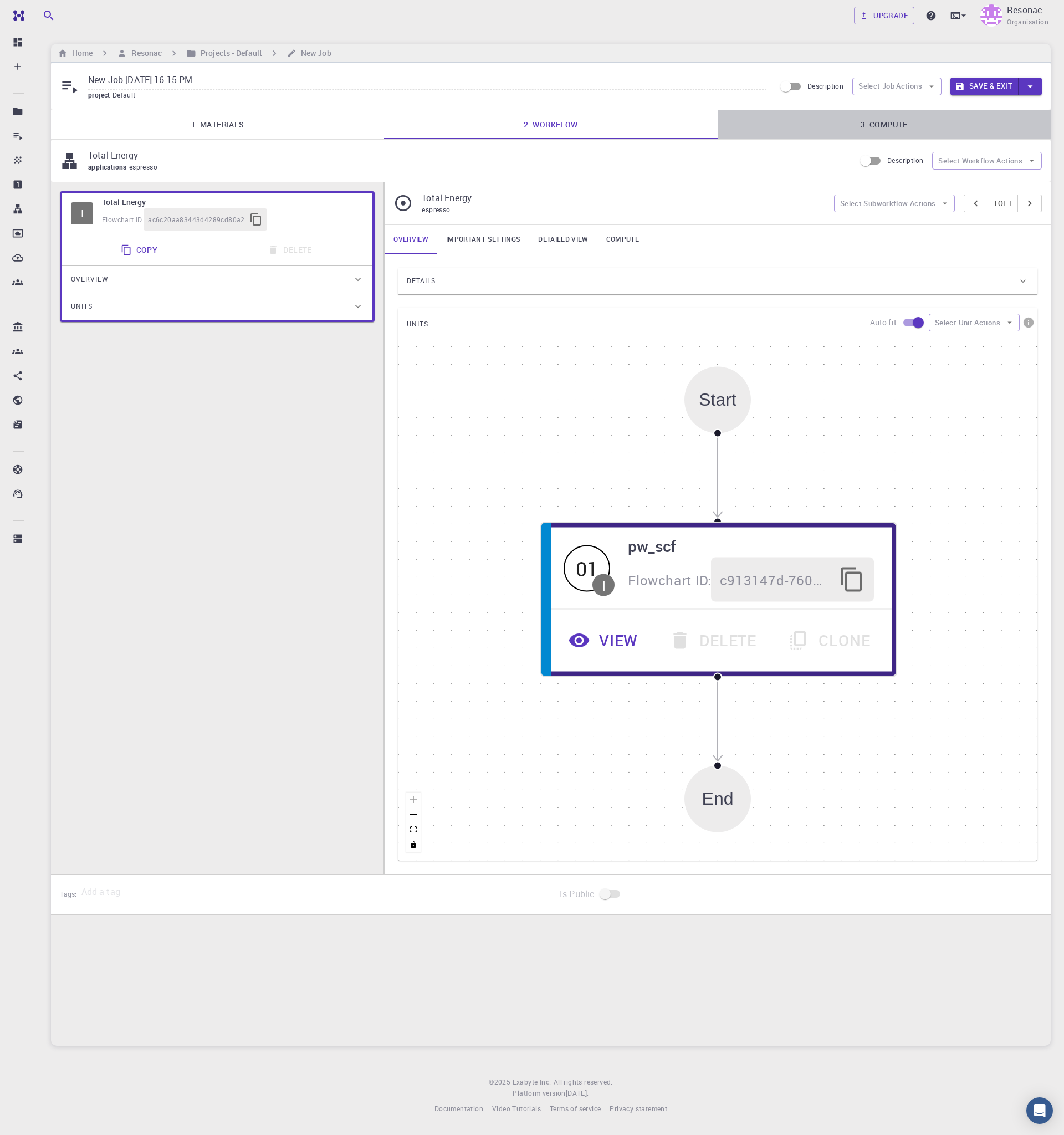
click at [935, 121] on link "3. Compute" at bounding box center [883, 124] width 333 height 28
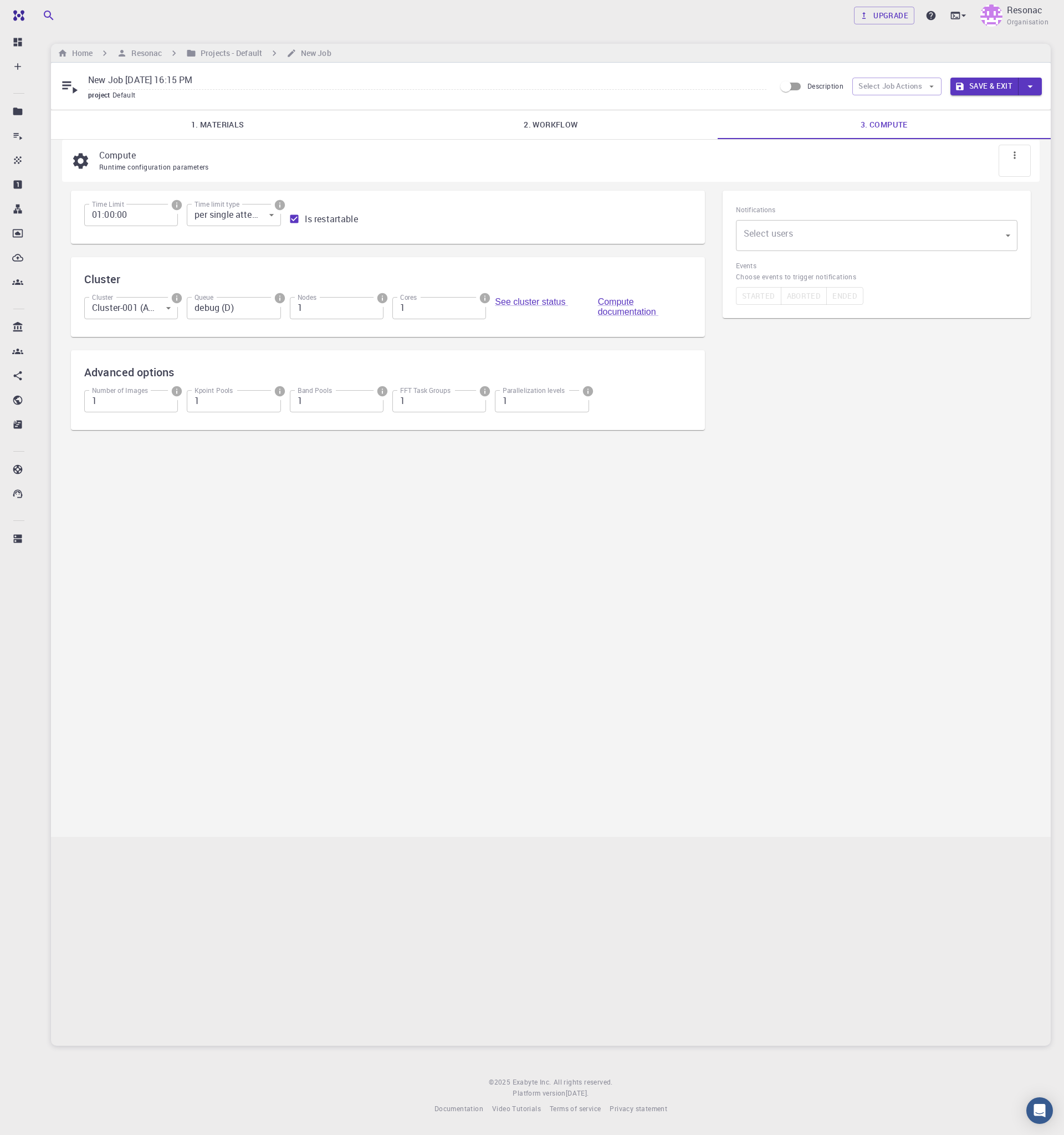
click at [991, 84] on button "Save & Exit" at bounding box center [984, 86] width 68 height 17
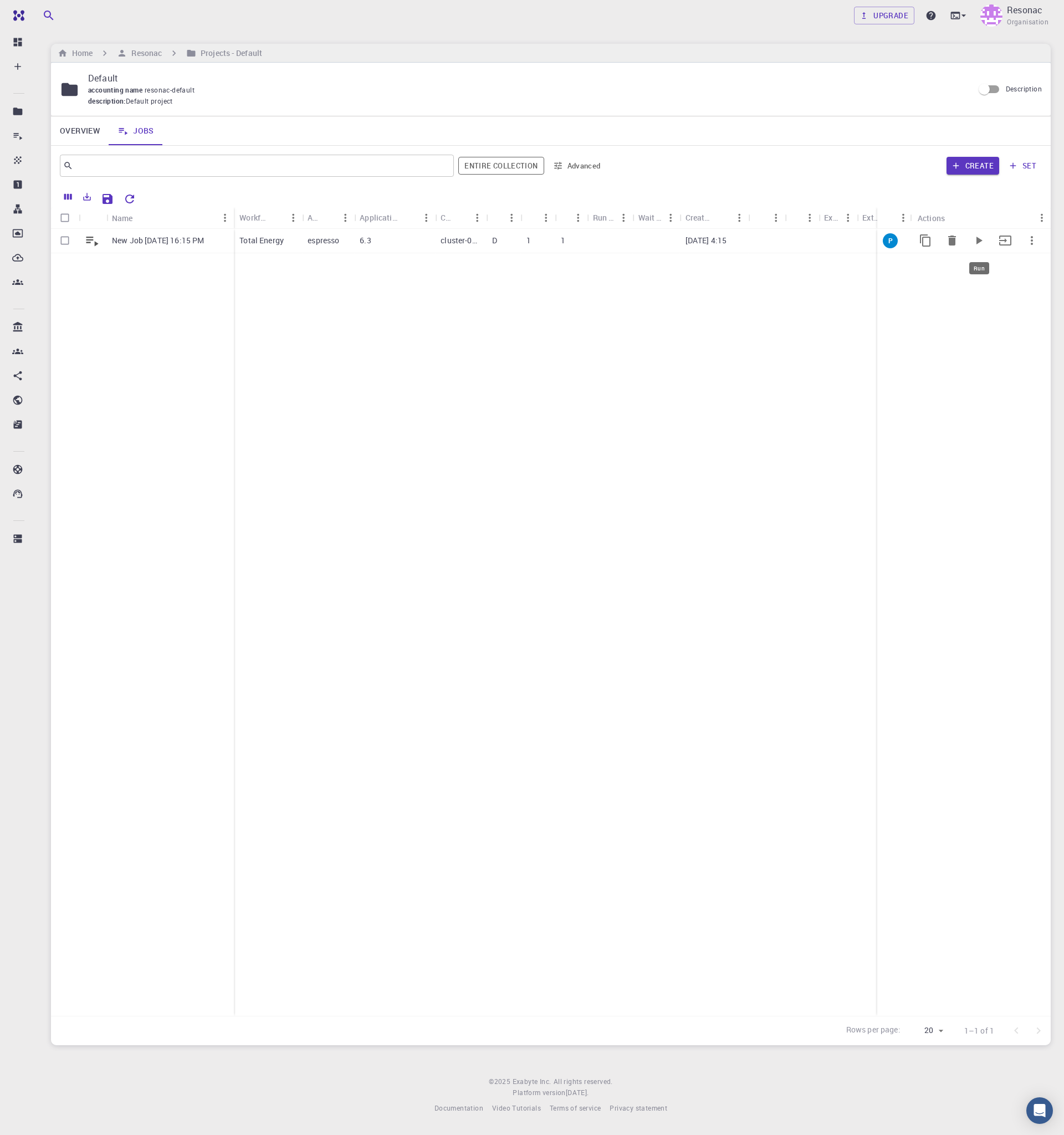
click at [970, 244] on button "Run" at bounding box center [979, 240] width 27 height 27
